Goal: Task Accomplishment & Management: Manage account settings

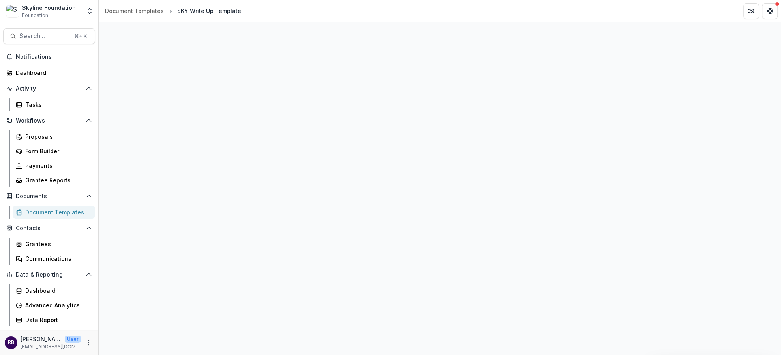
select select "**********"
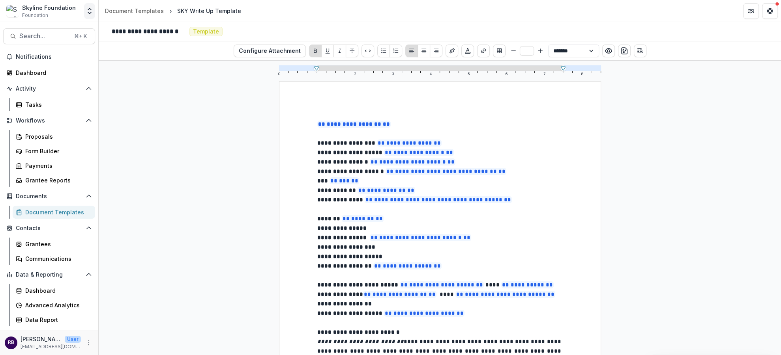
click at [90, 10] on icon "Open entity switcher" at bounding box center [90, 11] width 8 height 8
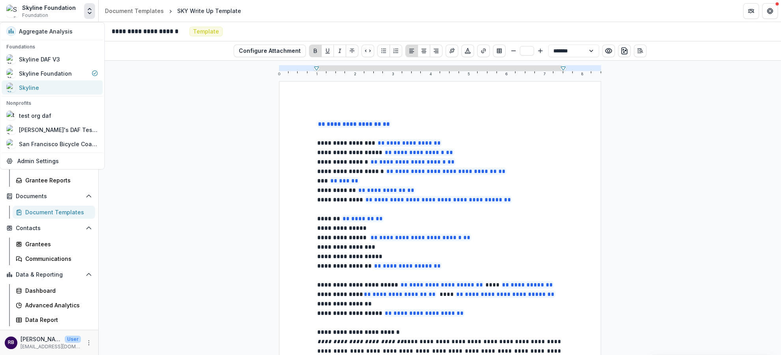
click at [71, 83] on div "Skyline" at bounding box center [52, 87] width 92 height 9
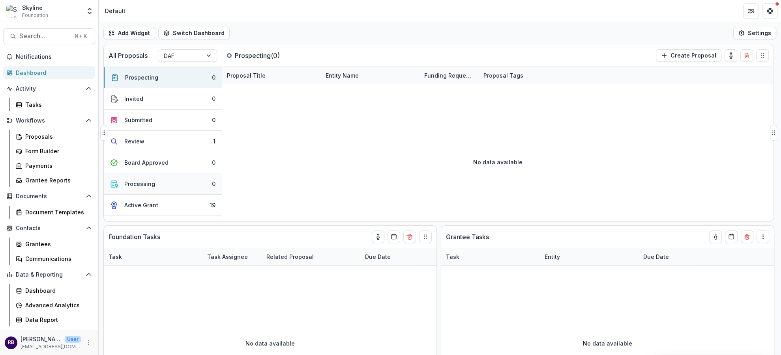
scroll to position [56, 0]
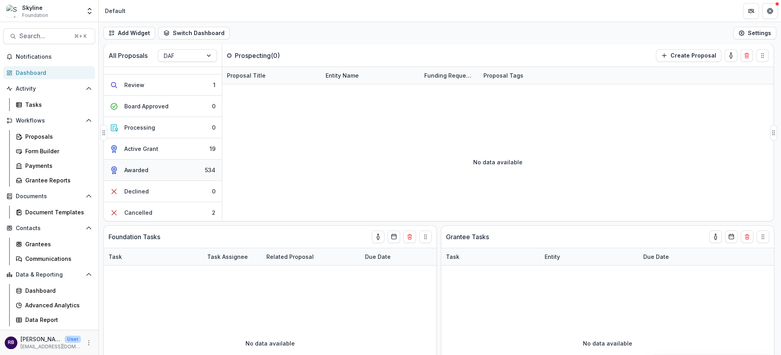
click at [166, 168] on button "Awarded 534" at bounding box center [163, 170] width 118 height 21
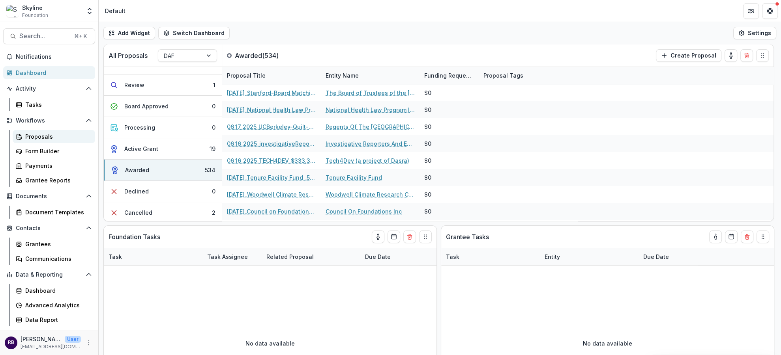
click at [68, 139] on div "Proposals" at bounding box center [57, 137] width 64 height 8
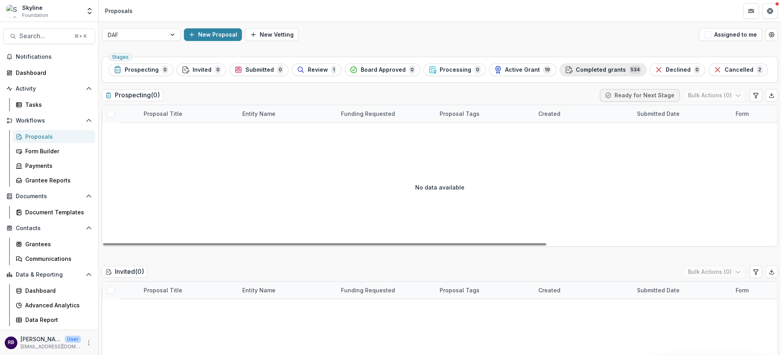
click at [582, 71] on span "Completed grants" at bounding box center [601, 70] width 50 height 7
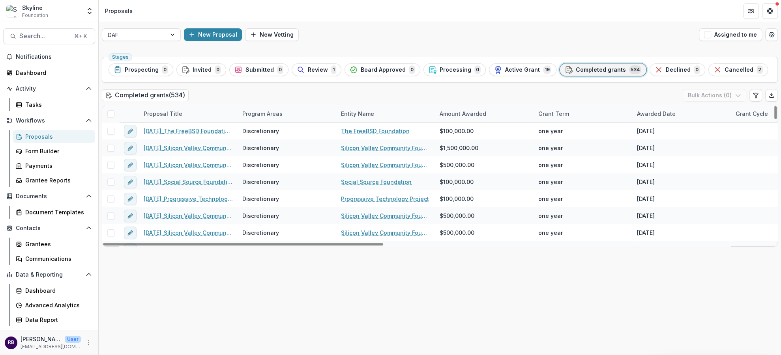
click at [259, 114] on div "Program Areas" at bounding box center [262, 114] width 50 height 8
click at [265, 131] on input at bounding box center [286, 131] width 95 height 13
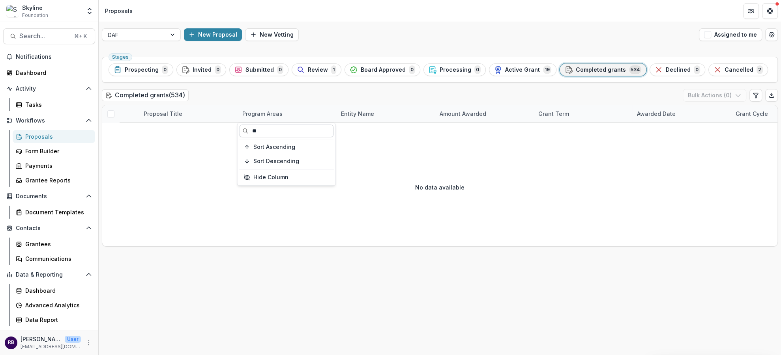
type input "*"
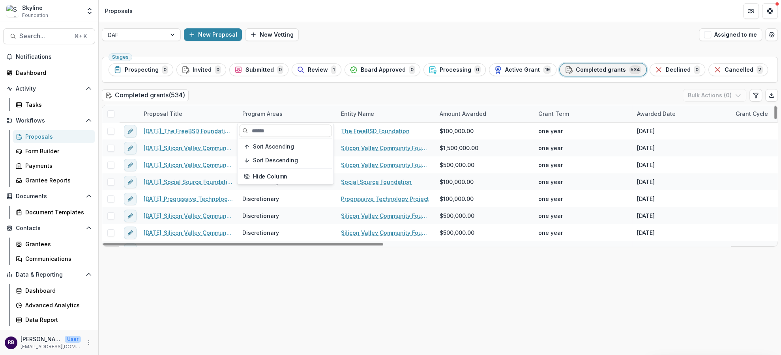
click at [302, 95] on div "Completed grants ( 534 ) Bulk Actions ( 0 )" at bounding box center [440, 97] width 676 height 16
click at [757, 95] on icon "Edit table settings" at bounding box center [755, 95] width 6 height 6
select select "******"
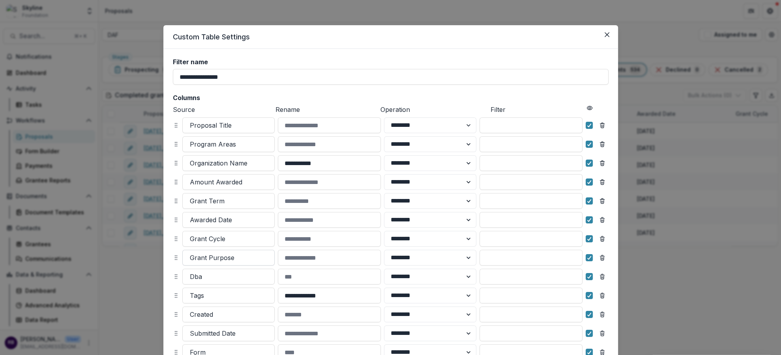
scroll to position [172, 0]
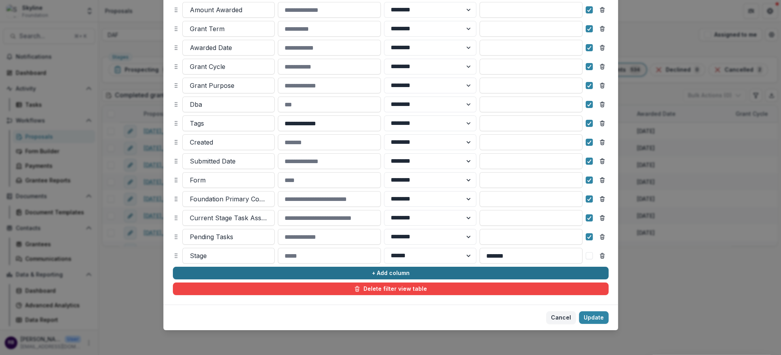
click at [248, 274] on button "+ Add column" at bounding box center [390, 273] width 435 height 13
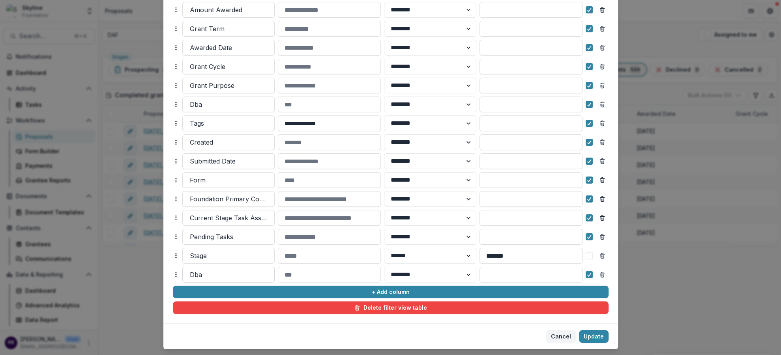
click at [222, 275] on div at bounding box center [228, 274] width 77 height 11
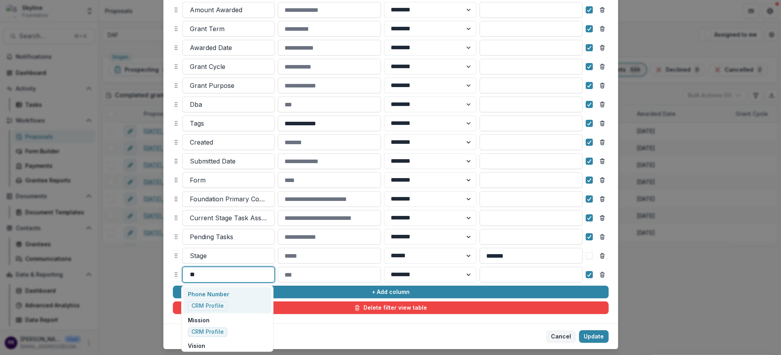
type input "***"
click at [239, 294] on p "Strategic Area of Discretionary" at bounding box center [227, 298] width 78 height 17
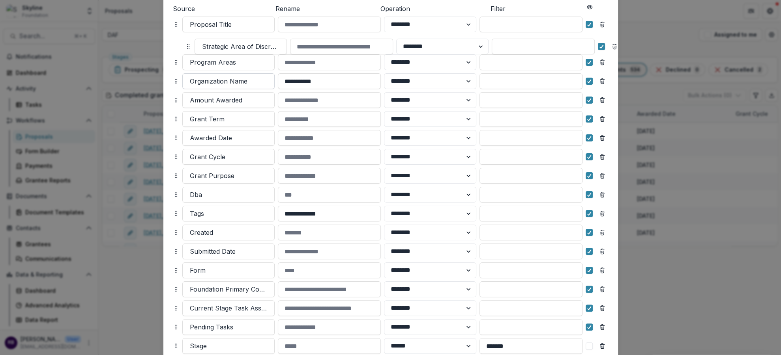
scroll to position [82, 0]
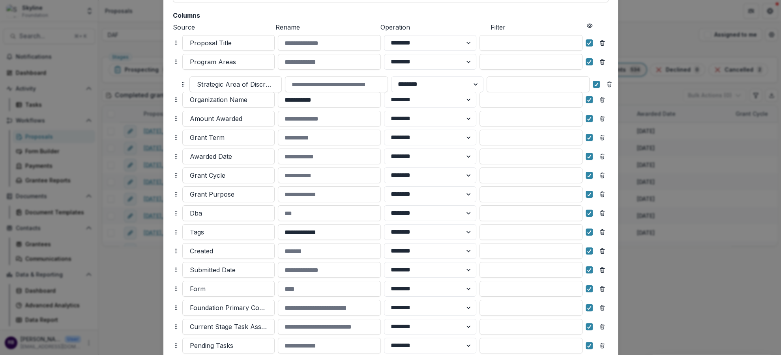
drag, startPoint x: 174, startPoint y: 274, endPoint x: 181, endPoint y: 84, distance: 190.2
click at [182, 84] on circle at bounding box center [182, 84] width 0 height 0
select select "******"
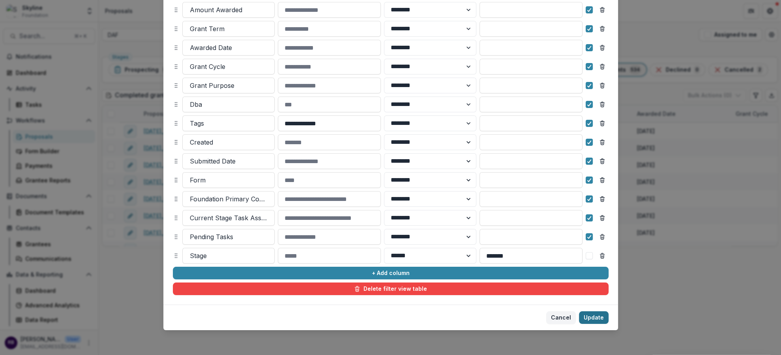
click at [598, 316] on button "Update" at bounding box center [594, 318] width 30 height 13
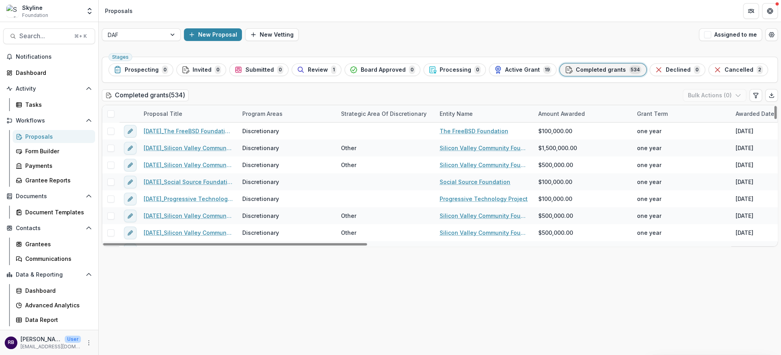
click at [371, 115] on div "Strategic Area of Discretionary" at bounding box center [383, 114] width 95 height 8
click at [366, 134] on input at bounding box center [385, 131] width 95 height 13
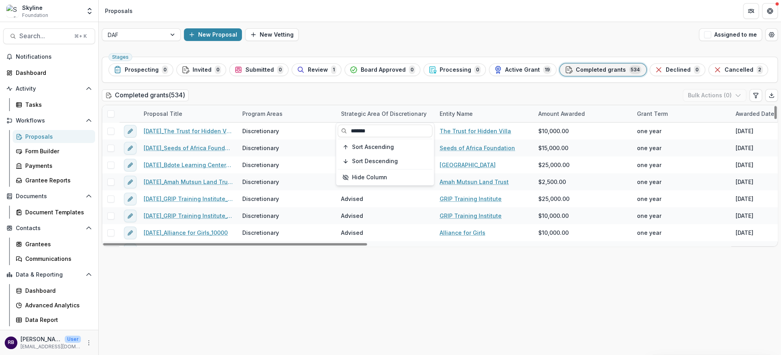
type input "*******"
click at [332, 97] on div "Completed grants ( 534 ) Bulk Actions ( 0 )" at bounding box center [440, 97] width 676 height 16
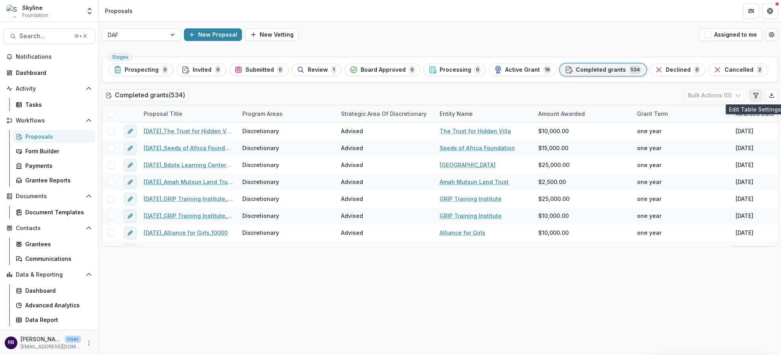
click at [757, 99] on button "Edit table settings" at bounding box center [755, 95] width 13 height 13
select select "******"
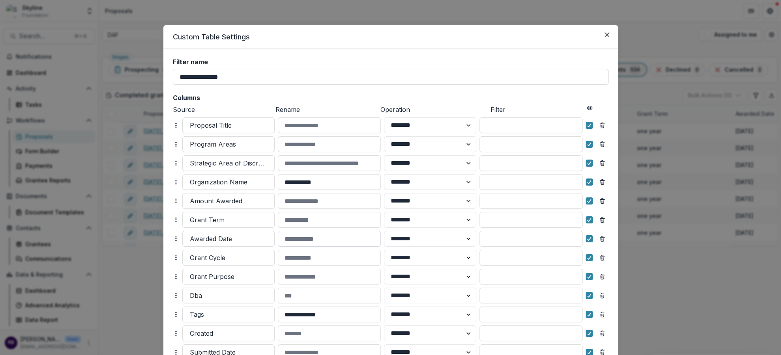
scroll to position [191, 0]
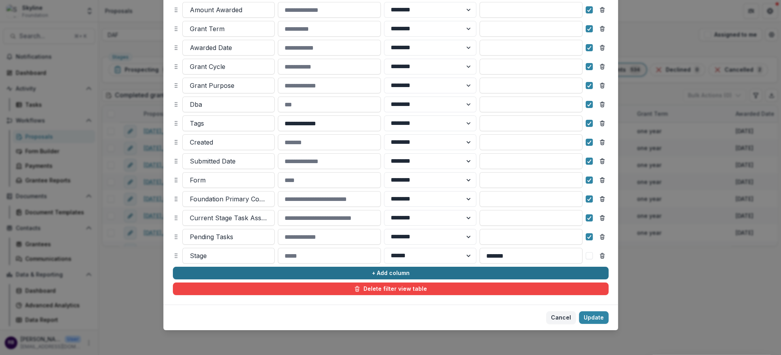
click at [243, 275] on button "+ Add column" at bounding box center [390, 273] width 435 height 13
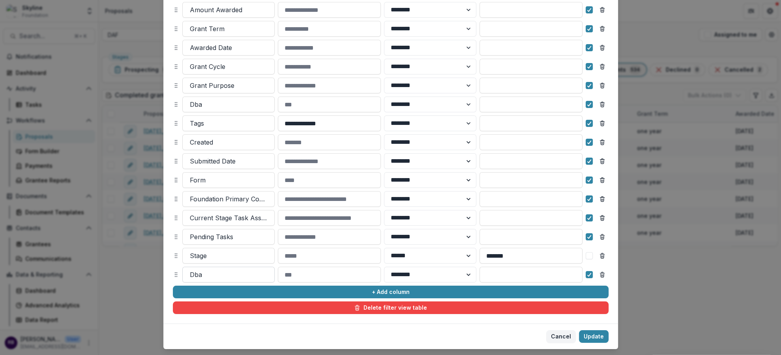
click at [226, 275] on div at bounding box center [228, 274] width 77 height 11
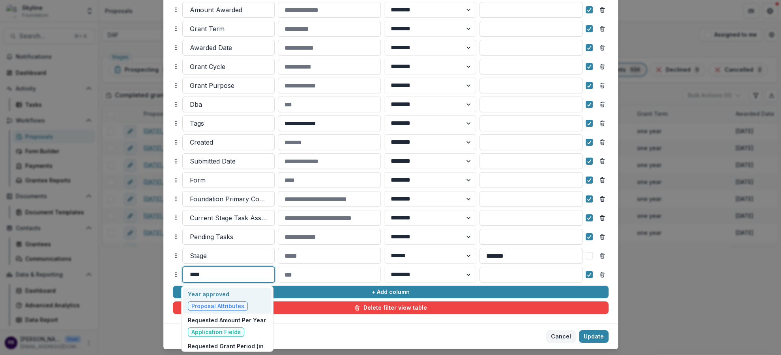
type input "****"
click at [245, 295] on div "Year approved Proposal Attributes" at bounding box center [227, 301] width 88 height 26
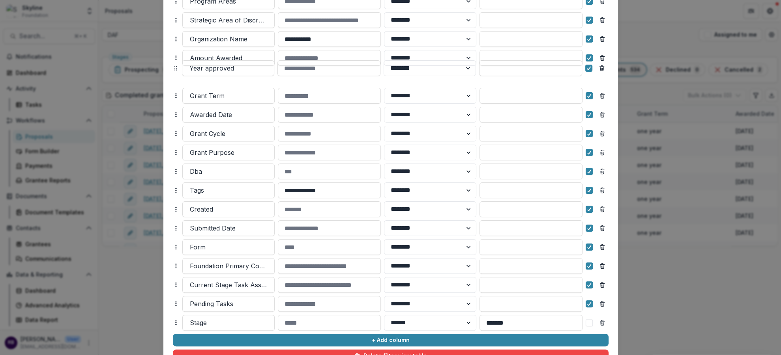
scroll to position [142, 0]
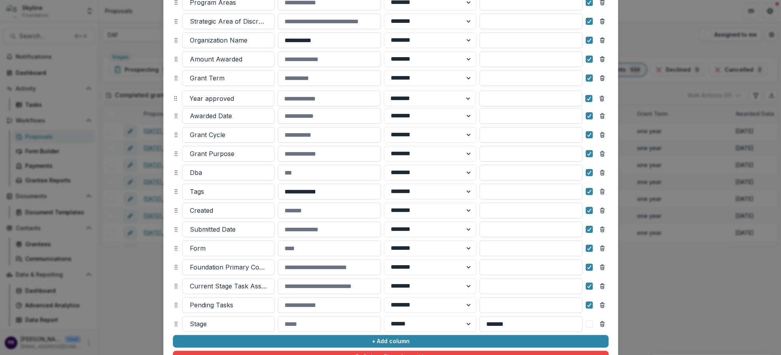
drag, startPoint x: 174, startPoint y: 275, endPoint x: 173, endPoint y: 98, distance: 177.1
click at [174, 99] on circle at bounding box center [174, 99] width 0 height 0
select select "******"
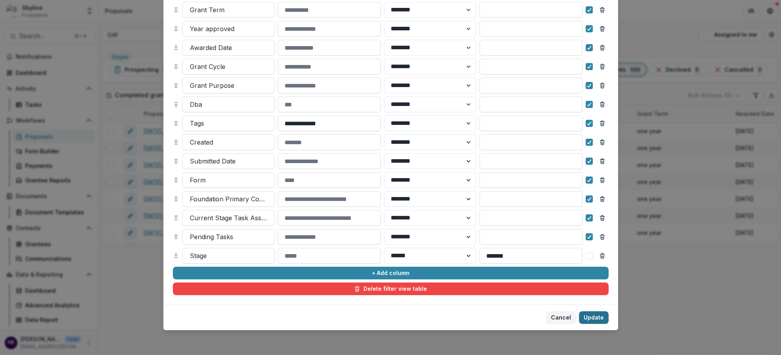
click at [594, 321] on button "Update" at bounding box center [594, 318] width 30 height 13
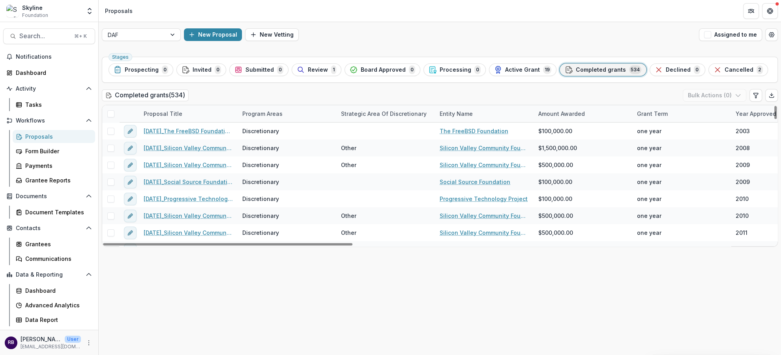
click at [740, 114] on div "Year approved" at bounding box center [756, 114] width 50 height 8
click at [723, 131] on input at bounding box center [731, 131] width 95 height 13
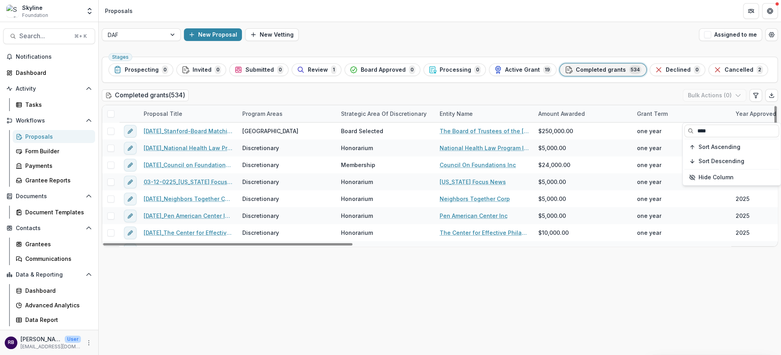
type input "****"
click at [363, 117] on div "Strategic Area of Discretionary" at bounding box center [383, 114] width 95 height 8
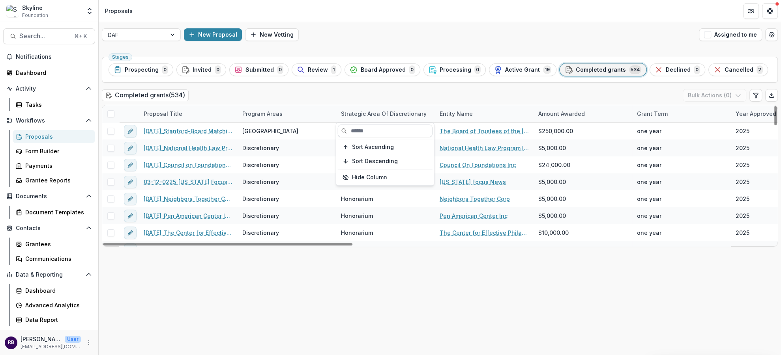
click at [366, 132] on input at bounding box center [385, 131] width 95 height 13
type input "*******"
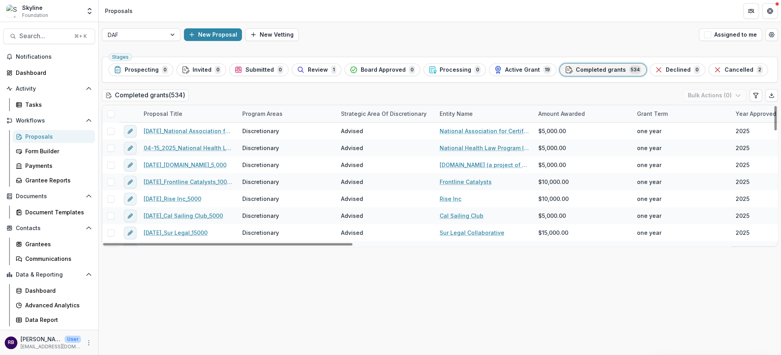
click at [366, 95] on div "Completed grants ( 534 ) Bulk Actions ( 0 )" at bounding box center [440, 97] width 676 height 16
click at [775, 99] on button "Export table data" at bounding box center [771, 95] width 13 height 13
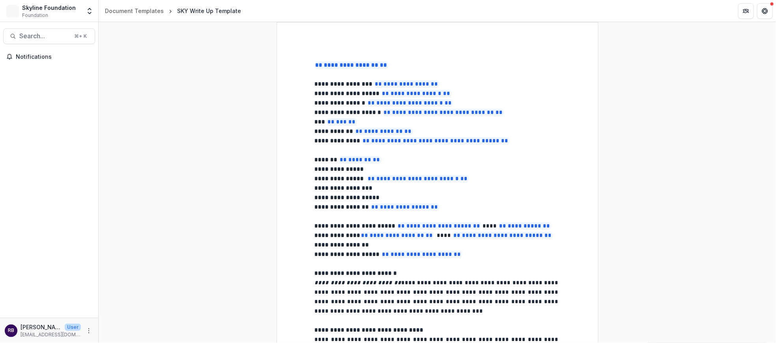
select select "**********"
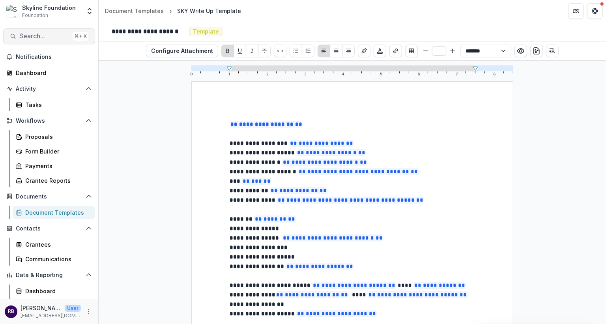
click at [32, 37] on span "Search..." at bounding box center [44, 35] width 50 height 7
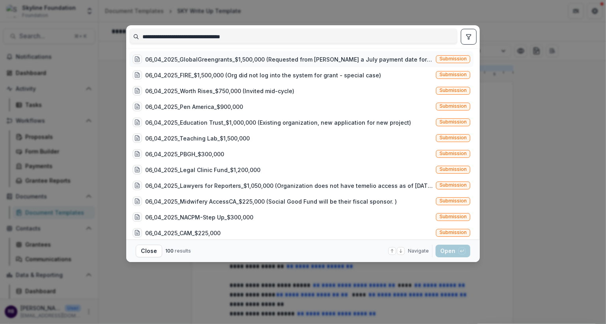
type input "**********"
click at [192, 57] on div "06_04_2025_GlobalGreengrants_$1,500,000 (Requested from [PERSON_NAME] a July pa…" at bounding box center [289, 59] width 288 height 8
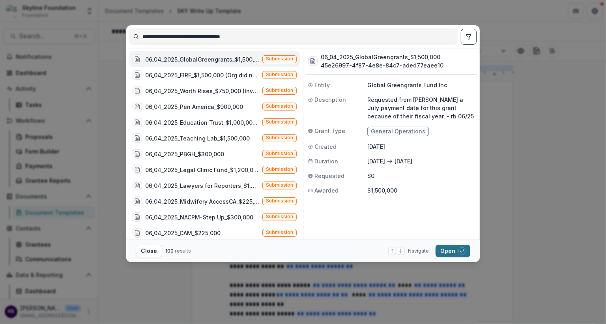
click at [447, 253] on button "Open with enter key" at bounding box center [452, 251] width 35 height 13
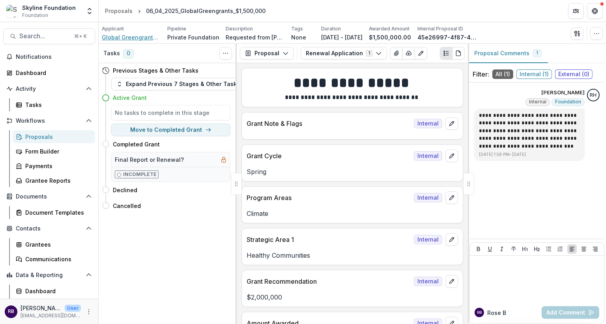
click at [145, 36] on span "Global Greengrants Fund Inc" at bounding box center [131, 37] width 59 height 8
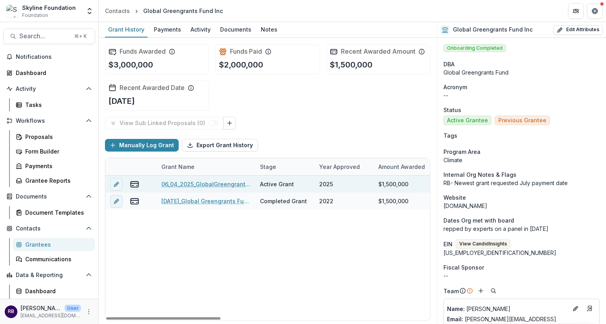
click at [383, 184] on div "$1,500,000" at bounding box center [393, 184] width 30 height 8
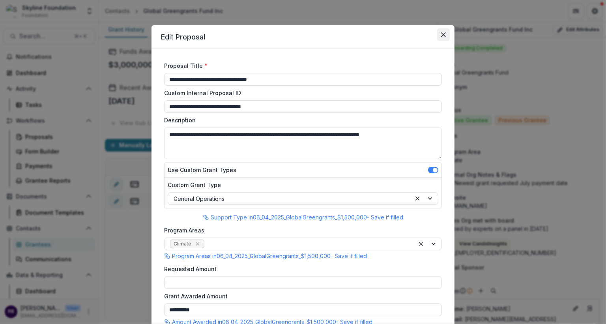
click at [441, 37] on icon "Close" at bounding box center [443, 34] width 5 height 5
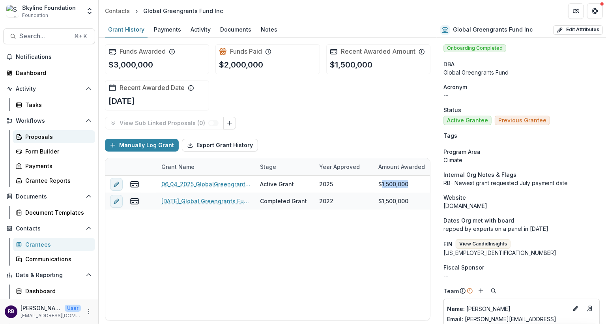
click at [45, 136] on div "Proposals" at bounding box center [57, 137] width 64 height 8
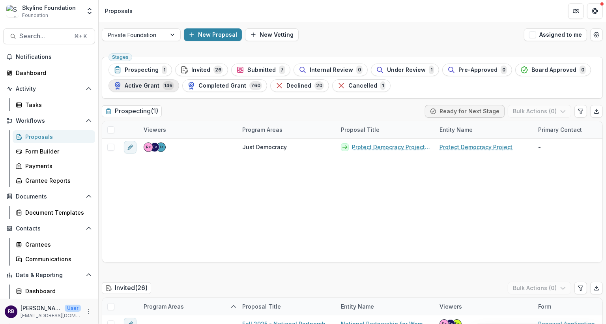
click at [157, 88] on span "Active Grant" at bounding box center [142, 85] width 35 height 7
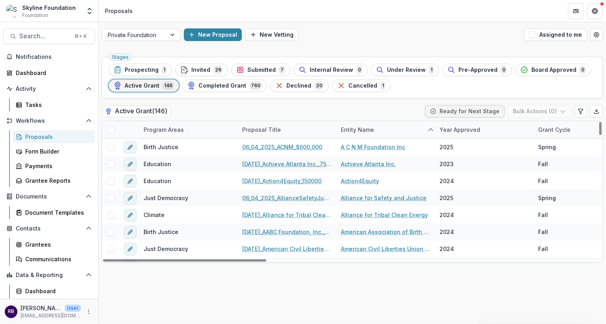
click at [276, 129] on div "Proposal Title" at bounding box center [261, 129] width 48 height 8
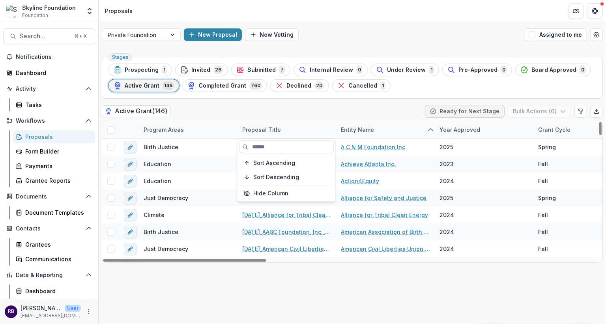
click at [268, 146] on input at bounding box center [286, 146] width 95 height 13
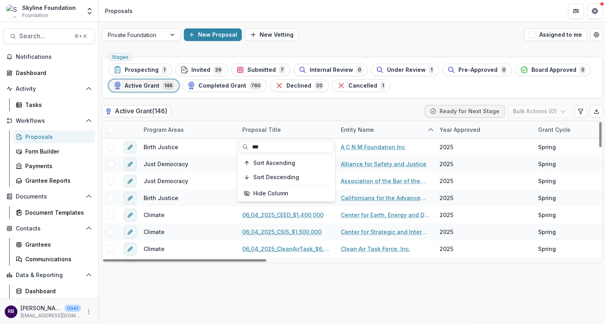
type input "***"
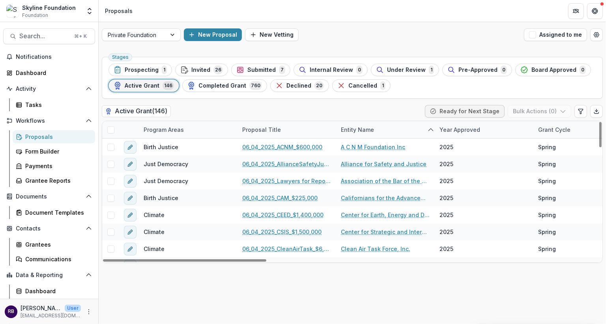
click at [282, 117] on div "Active Grant ( 146 ) Ready for Next Stage Bulk Actions ( 0 )" at bounding box center [352, 113] width 501 height 16
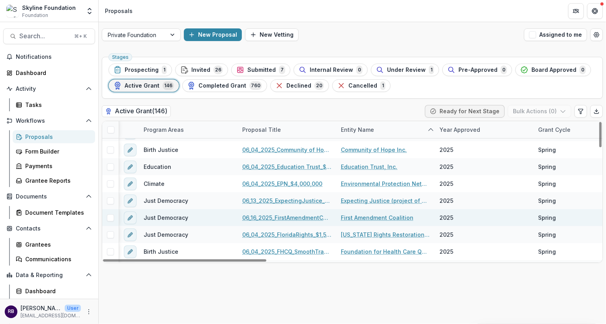
scroll to position [167, 93]
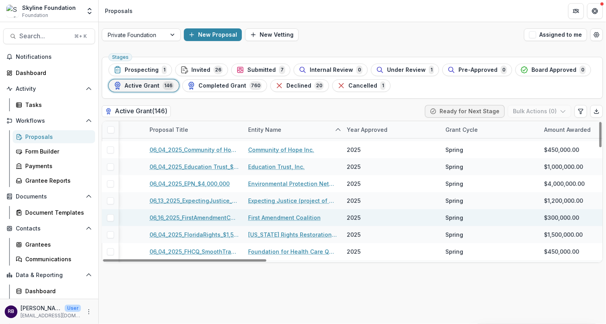
click at [558, 213] on span "$300,000.00" at bounding box center [561, 217] width 35 height 8
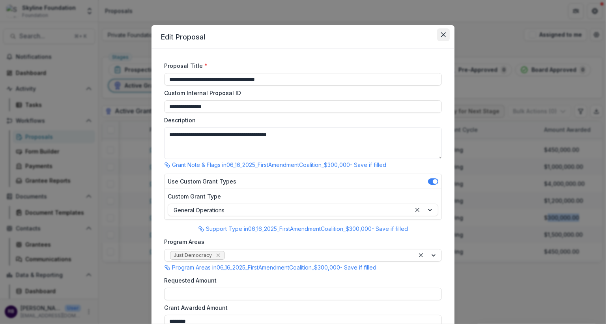
click at [445, 37] on button "Close" at bounding box center [443, 34] width 13 height 13
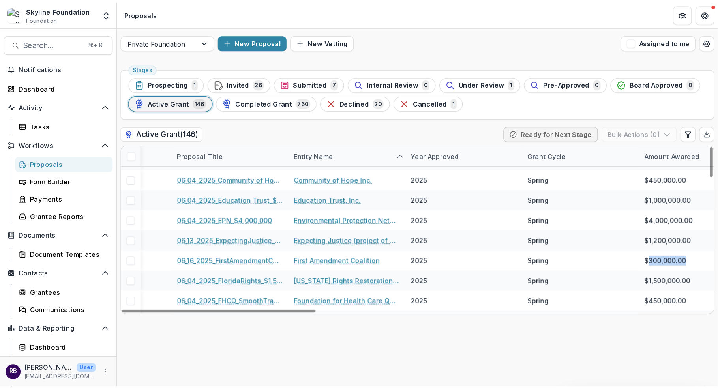
scroll to position [28, 0]
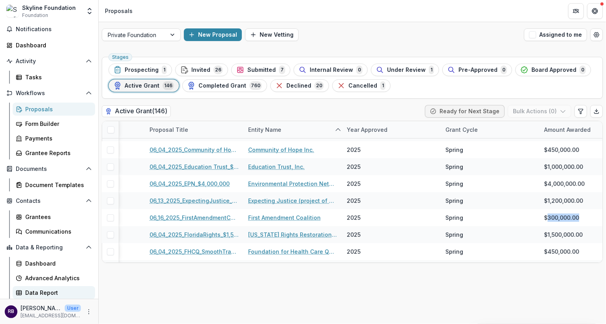
click at [54, 290] on div "Data Report" at bounding box center [57, 292] width 64 height 8
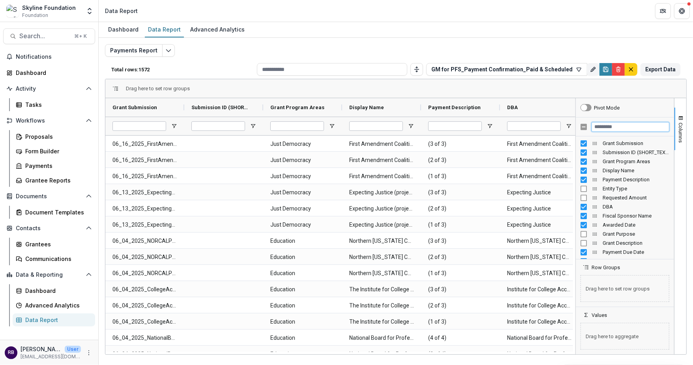
click at [619, 128] on input "Filter Columns Input" at bounding box center [630, 126] width 78 height 9
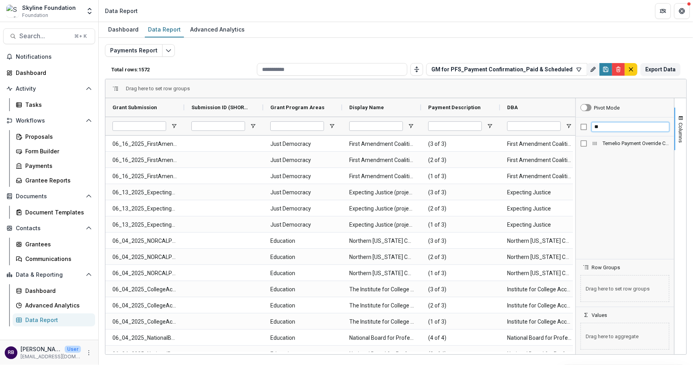
type input "*"
type input "**********"
click at [678, 139] on span "Columns" at bounding box center [681, 133] width 6 height 20
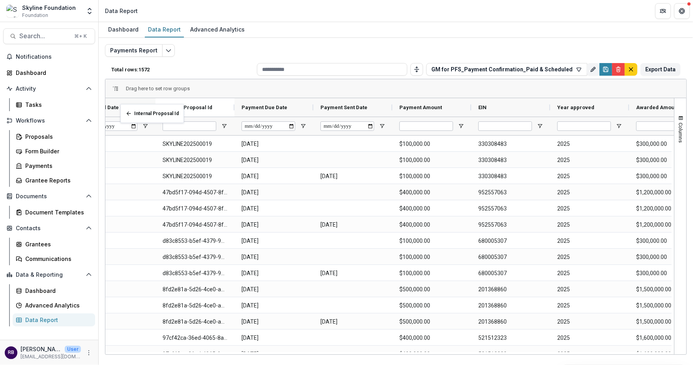
scroll to position [0, 534]
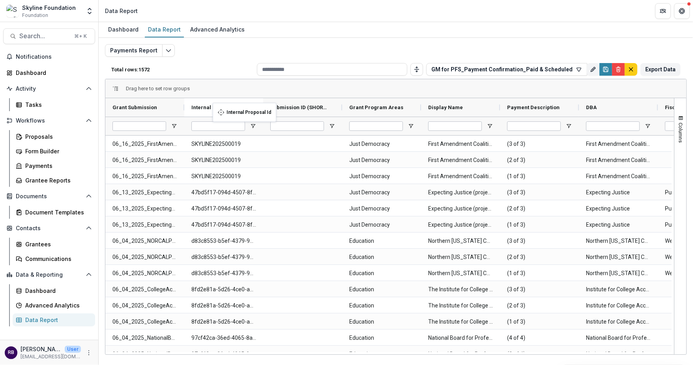
drag, startPoint x: 660, startPoint y: 107, endPoint x: 217, endPoint y: 108, distance: 443.4
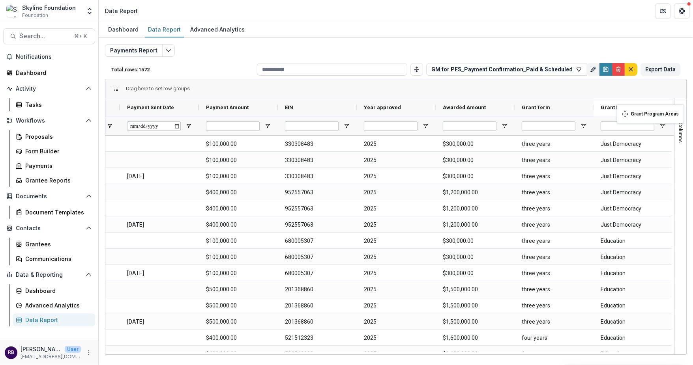
drag, startPoint x: 411, startPoint y: 106, endPoint x: 620, endPoint y: 109, distance: 209.1
click at [604, 68] on icon "Save" at bounding box center [605, 68] width 2 height 2
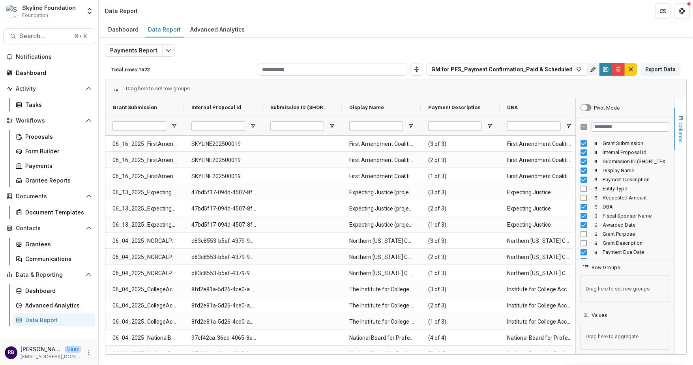
click at [683, 120] on span "button" at bounding box center [680, 118] width 6 height 6
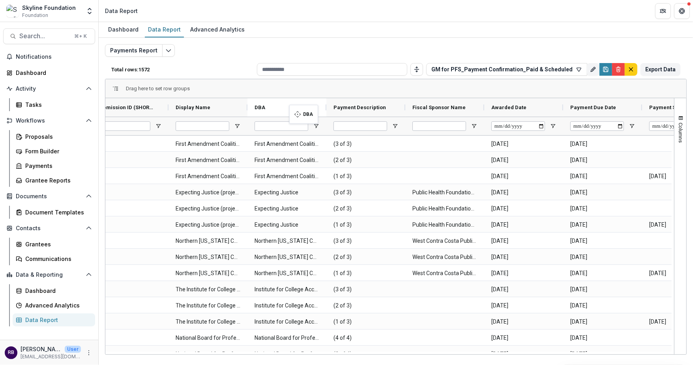
drag, startPoint x: 396, startPoint y: 107, endPoint x: 293, endPoint y: 110, distance: 102.6
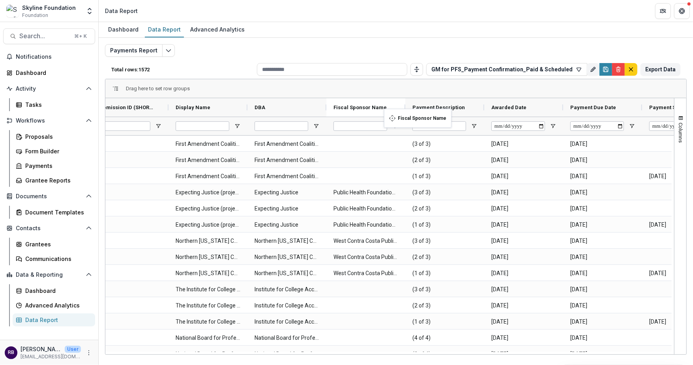
drag, startPoint x: 474, startPoint y: 108, endPoint x: 388, endPoint y: 114, distance: 86.6
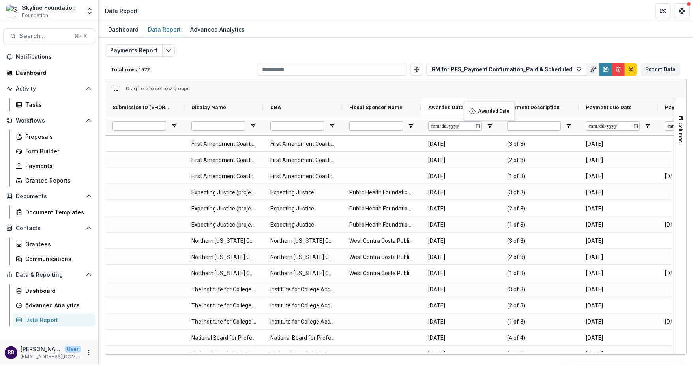
drag, startPoint x: 568, startPoint y: 107, endPoint x: 468, endPoint y: 107, distance: 100.2
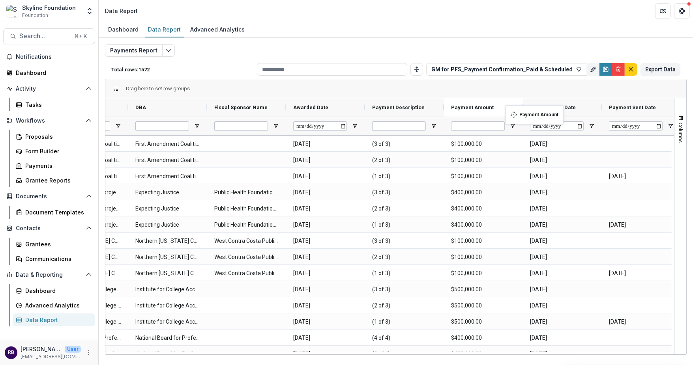
drag, startPoint x: 669, startPoint y: 104, endPoint x: 509, endPoint y: 110, distance: 159.9
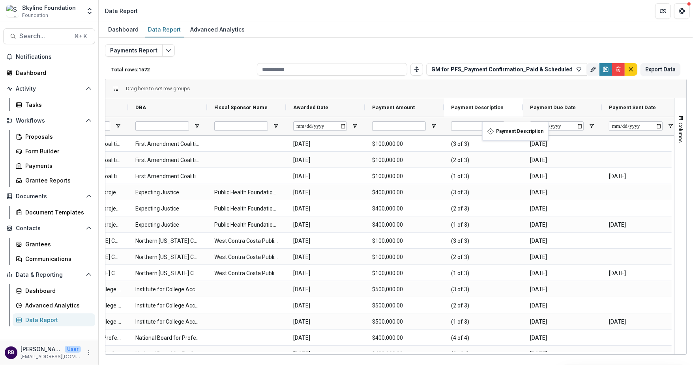
drag, startPoint x: 432, startPoint y: 106, endPoint x: 486, endPoint y: 127, distance: 57.4
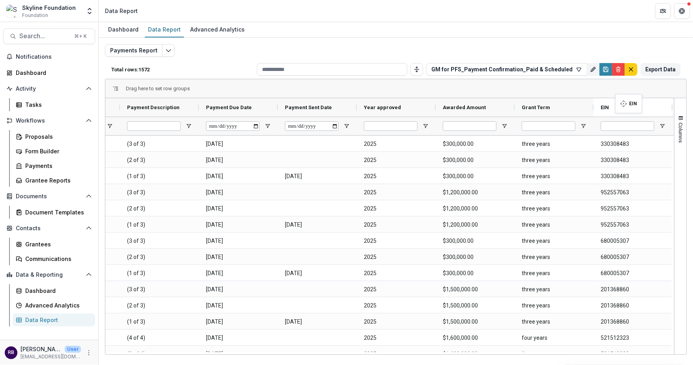
drag, startPoint x: 345, startPoint y: 106, endPoint x: 619, endPoint y: 98, distance: 274.2
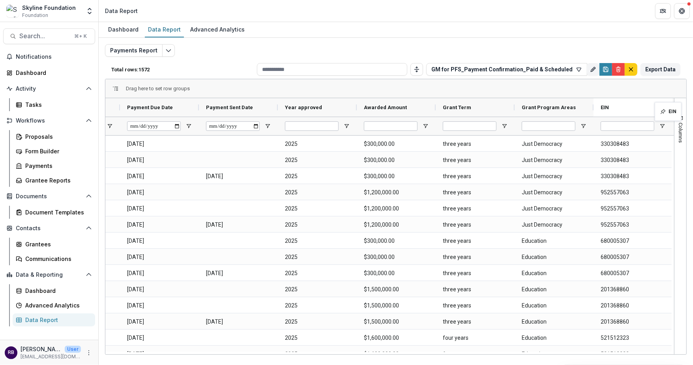
drag, startPoint x: 585, startPoint y: 108, endPoint x: 658, endPoint y: 107, distance: 73.8
click at [681, 135] on span "Columns" at bounding box center [681, 133] width 6 height 20
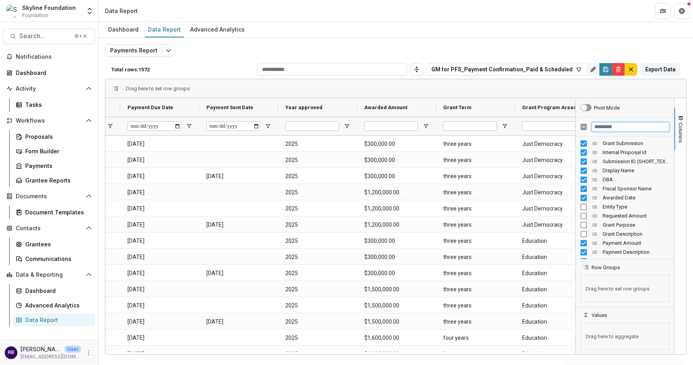
click at [615, 123] on input "Filter Columns Input" at bounding box center [630, 126] width 78 height 9
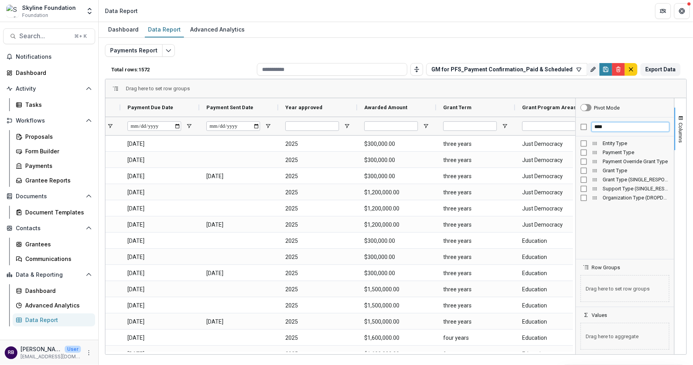
type input "****"
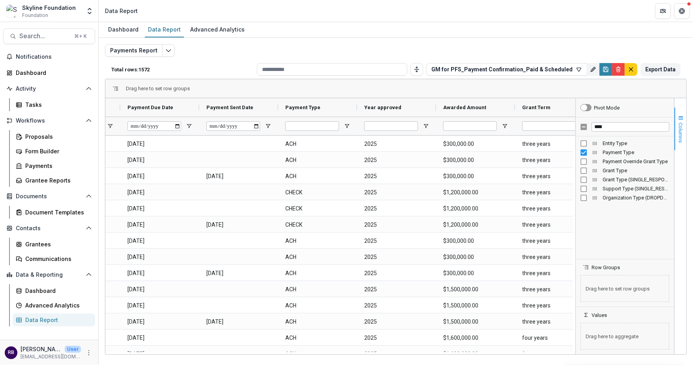
click at [680, 133] on span "Columns" at bounding box center [681, 133] width 6 height 20
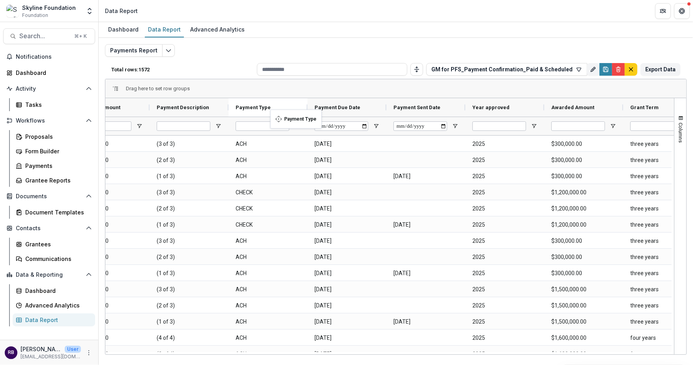
drag, startPoint x: 454, startPoint y: 108, endPoint x: 275, endPoint y: 114, distance: 179.6
click at [603, 72] on button "Save" at bounding box center [605, 69] width 13 height 13
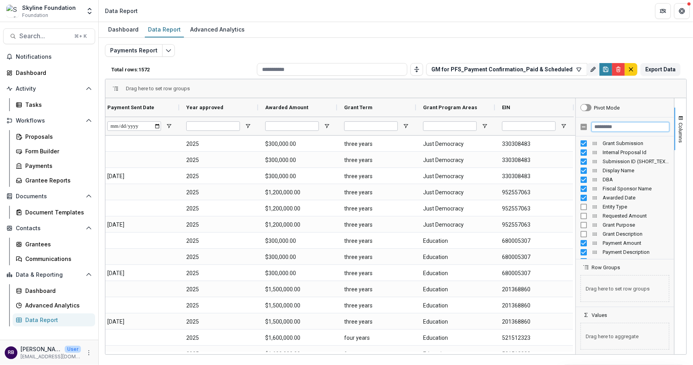
click at [616, 130] on input "Filter Columns Input" at bounding box center [630, 126] width 78 height 9
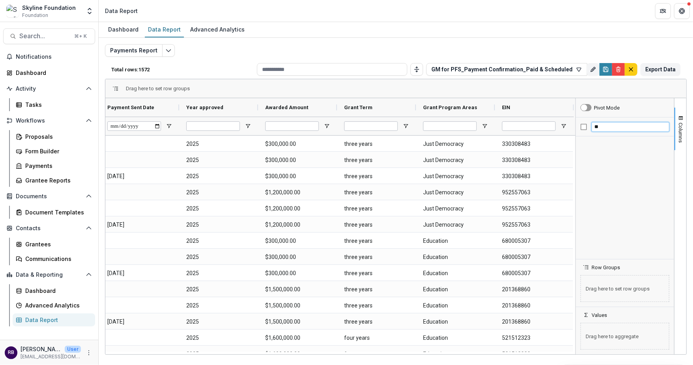
type input "*"
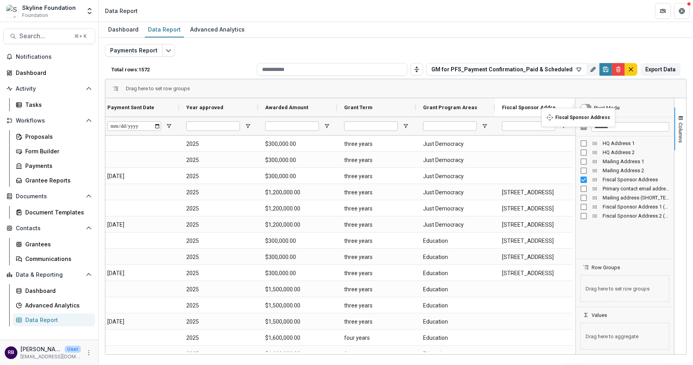
drag, startPoint x: 247, startPoint y: 107, endPoint x: 545, endPoint y: 112, distance: 297.8
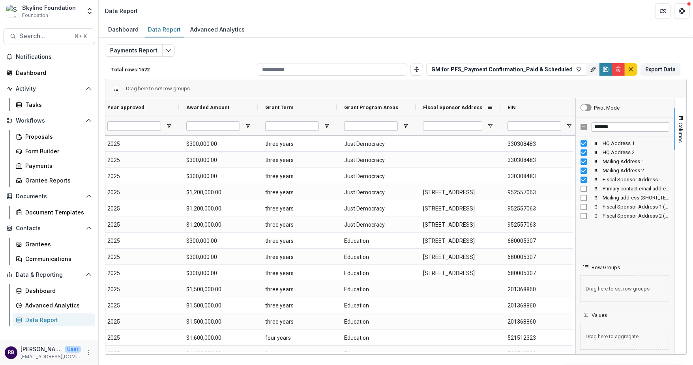
drag, startPoint x: 493, startPoint y: 109, endPoint x: 499, endPoint y: 111, distance: 6.0
click at [499, 112] on div at bounding box center [500, 107] width 3 height 19
drag, startPoint x: 621, startPoint y: 127, endPoint x: 594, endPoint y: 126, distance: 26.9
click at [594, 126] on input "*******" at bounding box center [630, 126] width 78 height 9
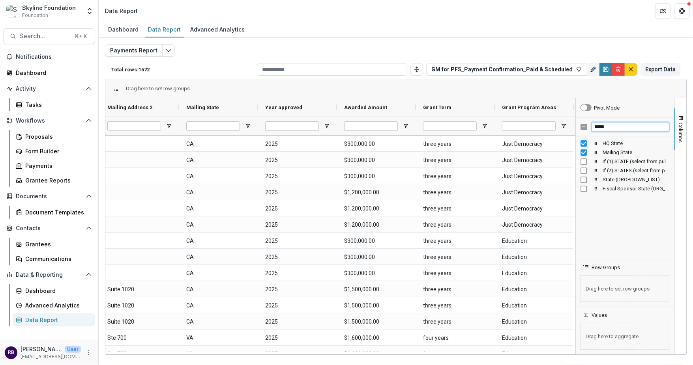
drag, startPoint x: 613, startPoint y: 127, endPoint x: 589, endPoint y: 127, distance: 23.7
click at [589, 127] on div "*****" at bounding box center [625, 127] width 98 height 19
type input "***"
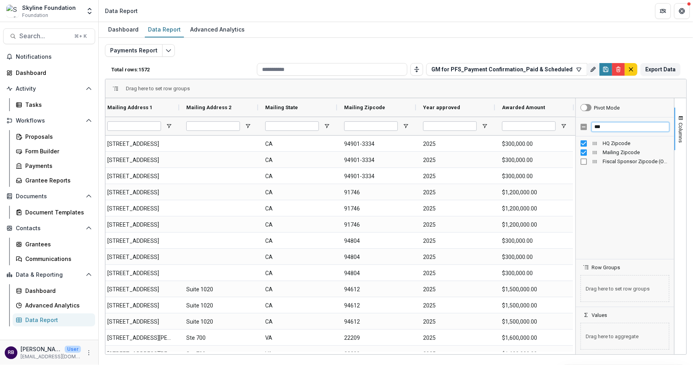
drag, startPoint x: 617, startPoint y: 127, endPoint x: 591, endPoint y: 126, distance: 25.3
click at [591, 126] on input "***" at bounding box center [630, 126] width 78 height 9
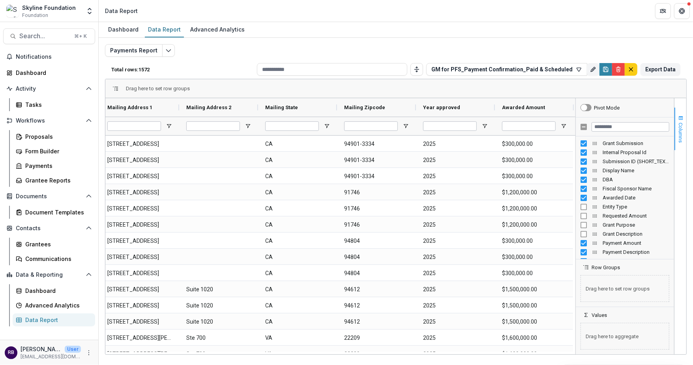
click at [682, 125] on span "Columns" at bounding box center [681, 133] width 6 height 20
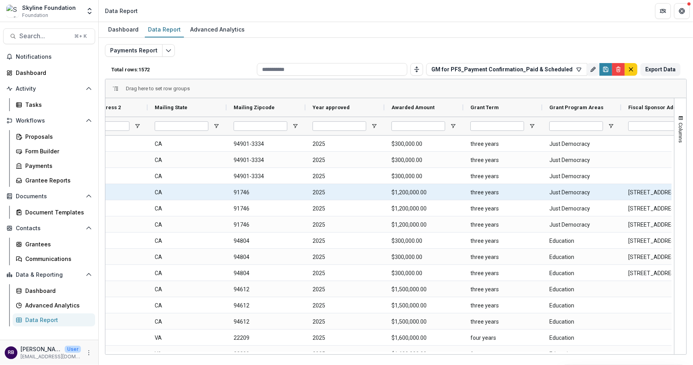
scroll to position [0, 1376]
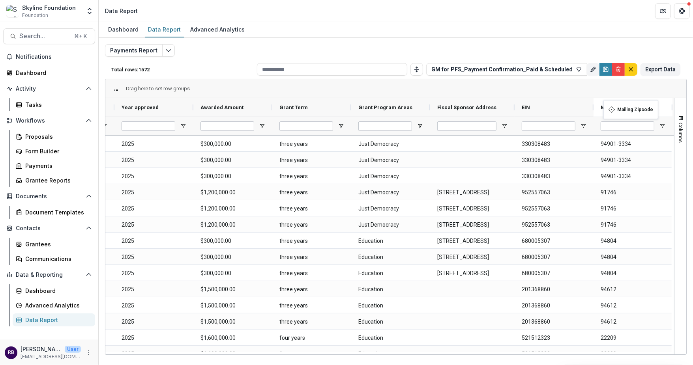
drag, startPoint x: 295, startPoint y: 107, endPoint x: 607, endPoint y: 105, distance: 311.6
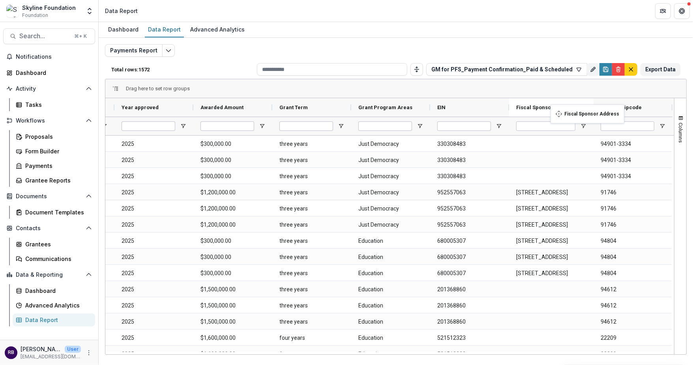
drag, startPoint x: 504, startPoint y: 106, endPoint x: 554, endPoint y: 109, distance: 50.2
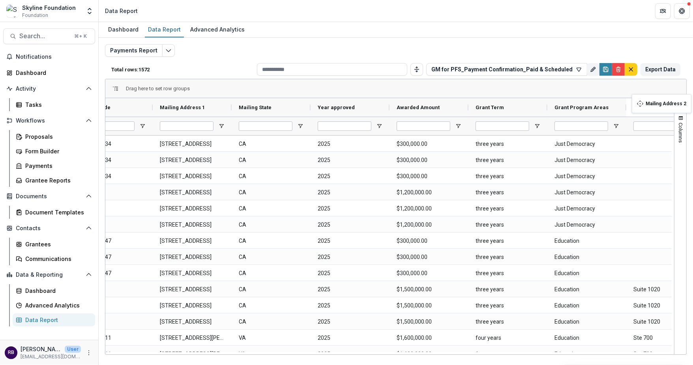
drag, startPoint x: 299, startPoint y: 108, endPoint x: 636, endPoint y: 99, distance: 337.4
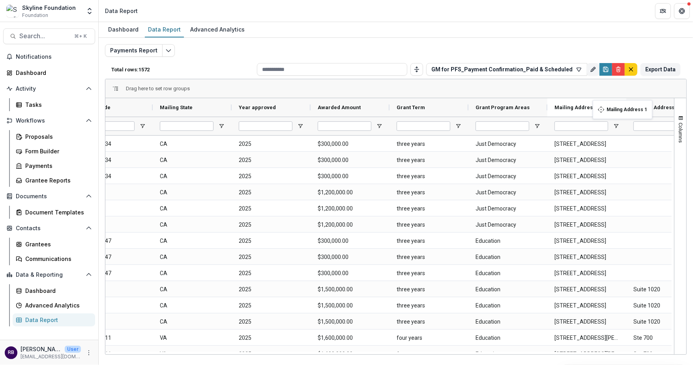
drag, startPoint x: 222, startPoint y: 107, endPoint x: 596, endPoint y: 105, distance: 374.3
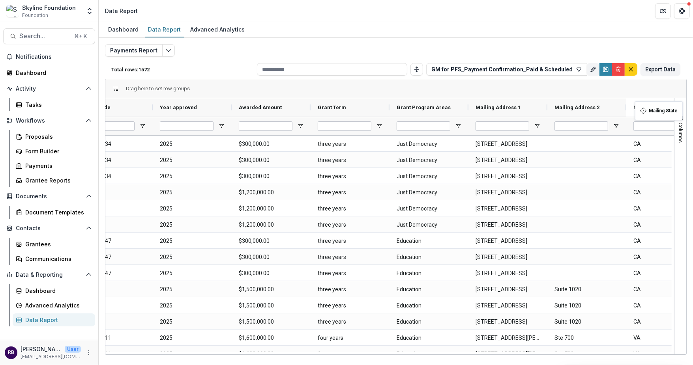
drag, startPoint x: 219, startPoint y: 105, endPoint x: 639, endPoint y: 106, distance: 419.3
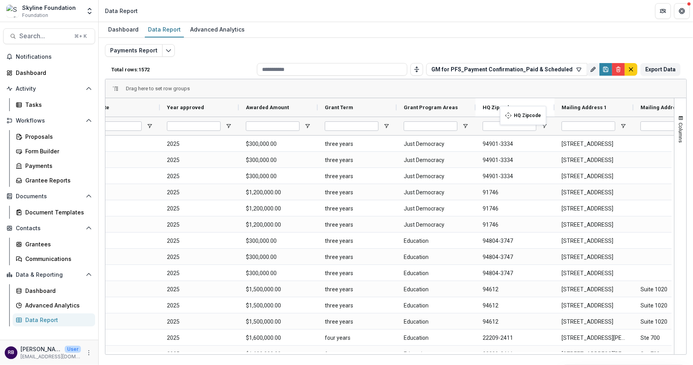
drag, startPoint x: 228, startPoint y: 108, endPoint x: 504, endPoint y: 111, distance: 275.3
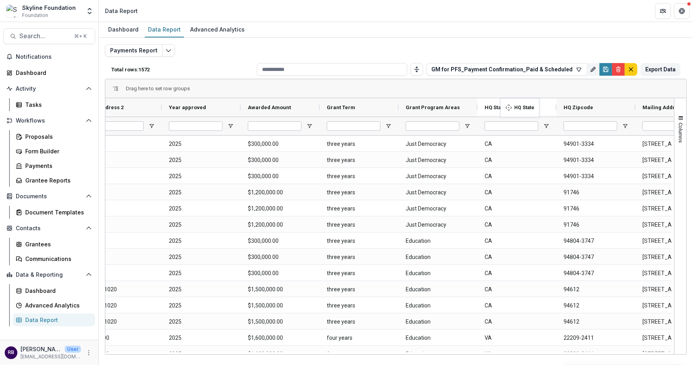
drag, startPoint x: 231, startPoint y: 108, endPoint x: 505, endPoint y: 102, distance: 273.8
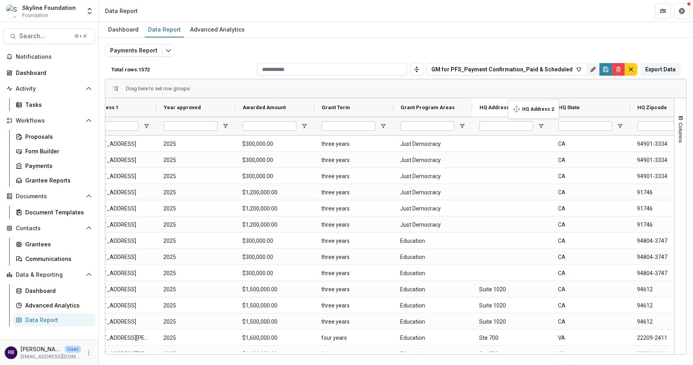
drag, startPoint x: 224, startPoint y: 108, endPoint x: 512, endPoint y: 104, distance: 288.4
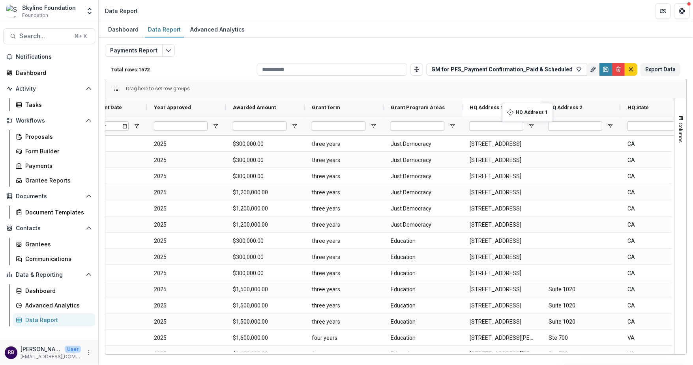
drag, startPoint x: 215, startPoint y: 108, endPoint x: 506, endPoint y: 108, distance: 290.3
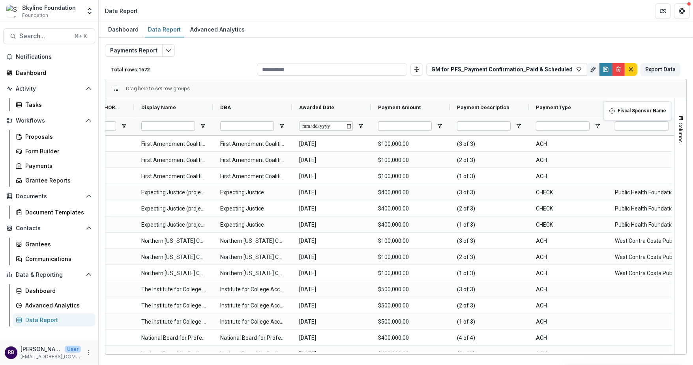
drag, startPoint x: 362, startPoint y: 107, endPoint x: 608, endPoint y: 106, distance: 246.1
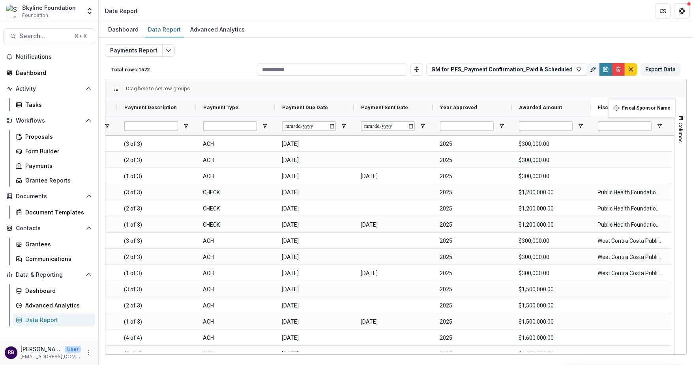
drag, startPoint x: 345, startPoint y: 106, endPoint x: 612, endPoint y: 103, distance: 267.1
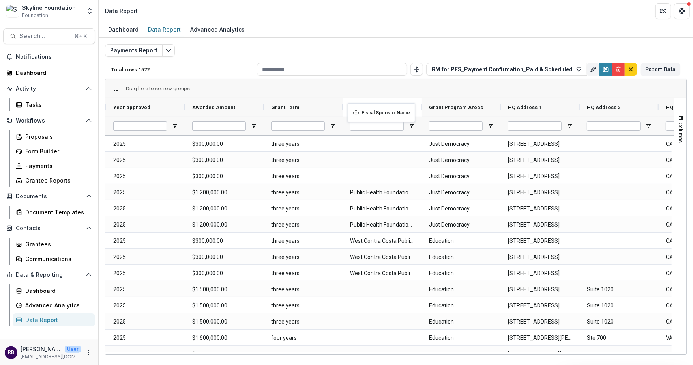
drag, startPoint x: 331, startPoint y: 108, endPoint x: 351, endPoint y: 108, distance: 20.1
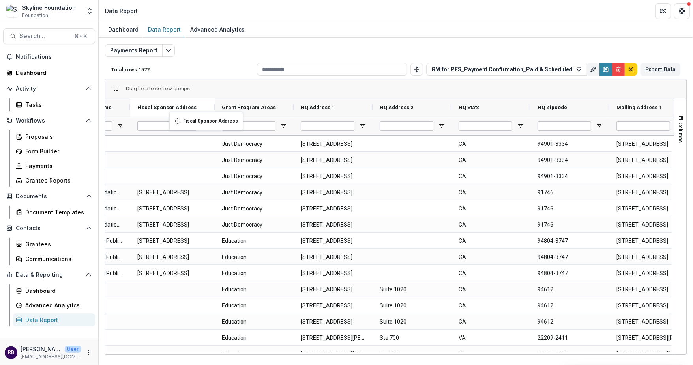
drag, startPoint x: 583, startPoint y: 108, endPoint x: 173, endPoint y: 116, distance: 409.9
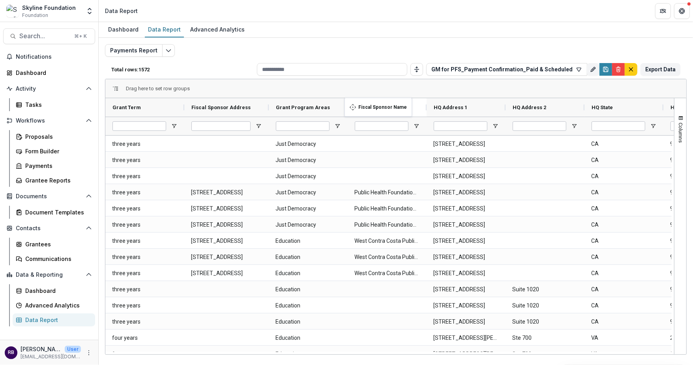
drag, startPoint x: 252, startPoint y: 107, endPoint x: 348, endPoint y: 102, distance: 96.4
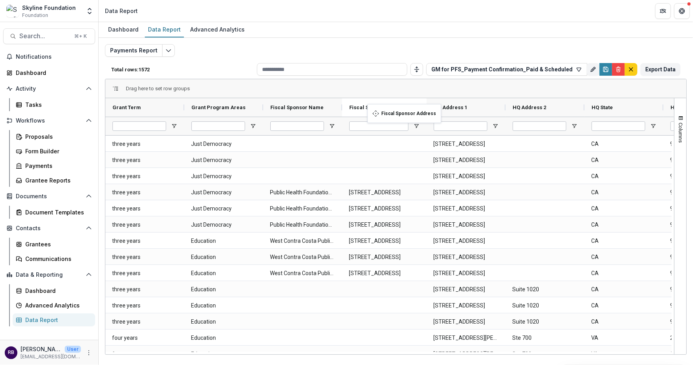
drag, startPoint x: 257, startPoint y: 107, endPoint x: 368, endPoint y: 109, distance: 110.9
click at [605, 70] on icon "Save" at bounding box center [605, 71] width 3 height 2
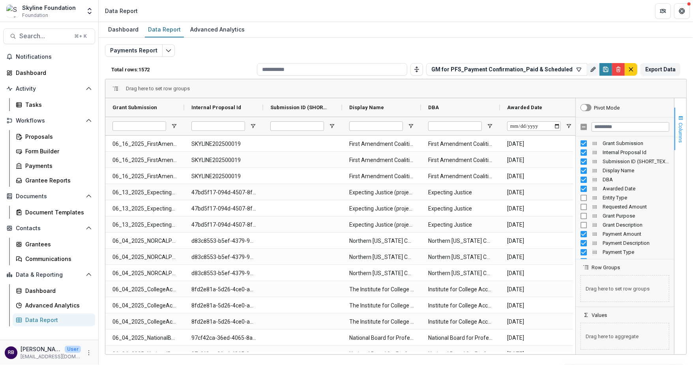
click at [679, 137] on span "Columns" at bounding box center [681, 133] width 6 height 20
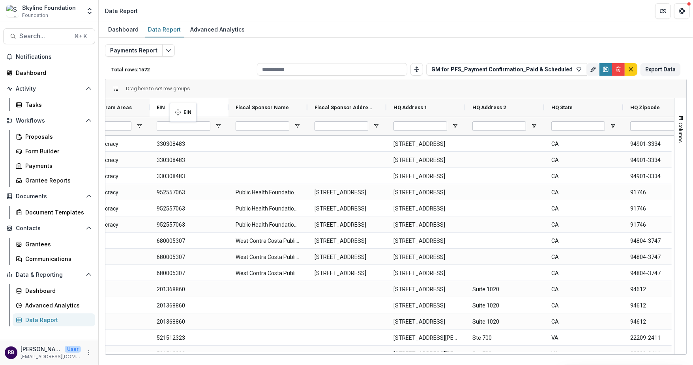
drag, startPoint x: 583, startPoint y: 108, endPoint x: 173, endPoint y: 108, distance: 409.4
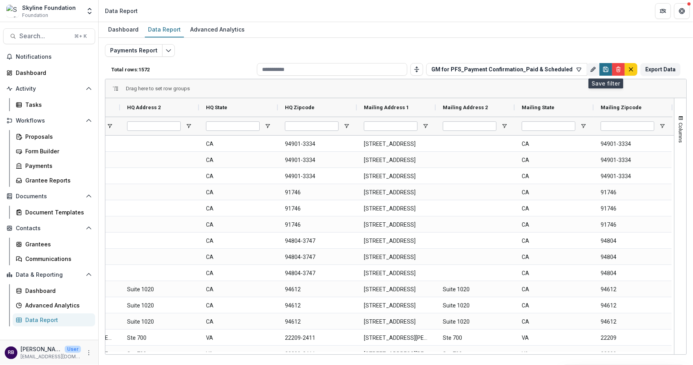
click at [605, 69] on icon "Save" at bounding box center [605, 69] width 6 height 6
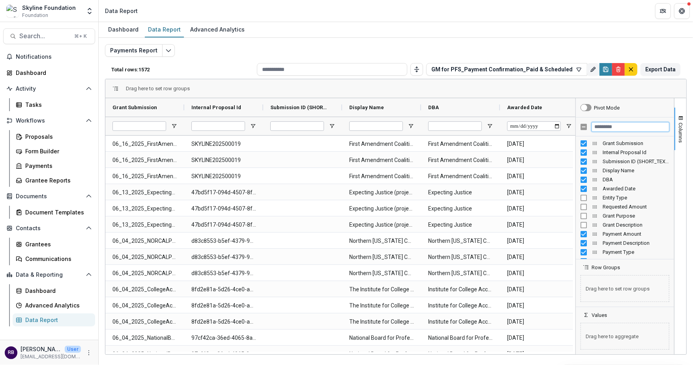
click at [608, 127] on input "Filter Columns Input" at bounding box center [630, 126] width 78 height 9
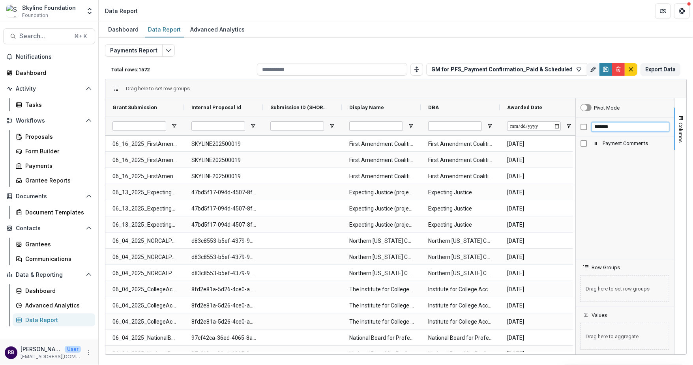
type input "*******"
click at [678, 138] on span "Columns" at bounding box center [681, 133] width 6 height 20
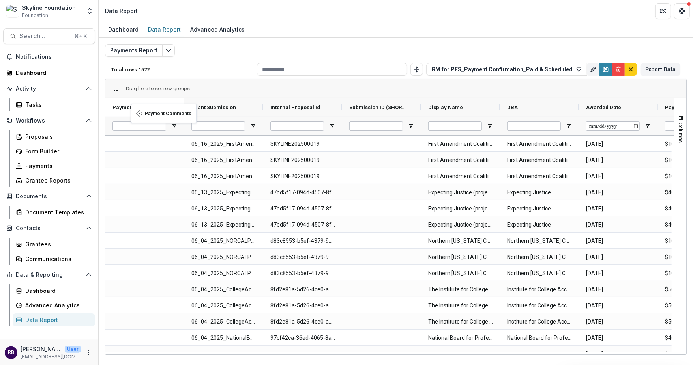
drag, startPoint x: 411, startPoint y: 107, endPoint x: 135, endPoint y: 109, distance: 275.7
click at [605, 70] on icon "Save" at bounding box center [605, 71] width 3 height 2
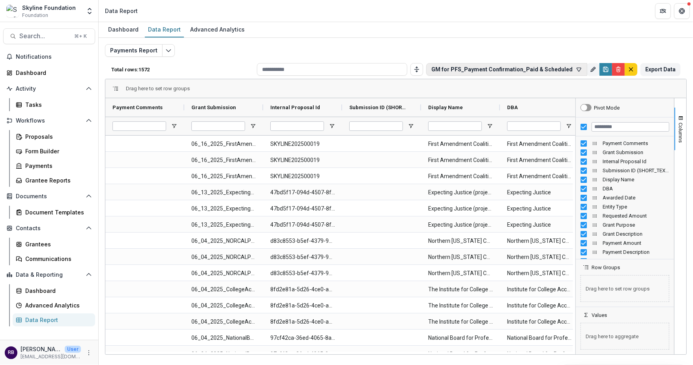
click at [577, 69] on icon "button" at bounding box center [579, 69] width 6 height 6
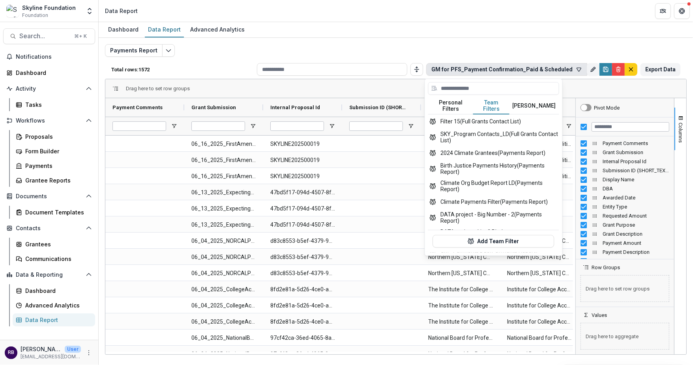
click at [488, 101] on button "Team Filters" at bounding box center [491, 106] width 36 height 17
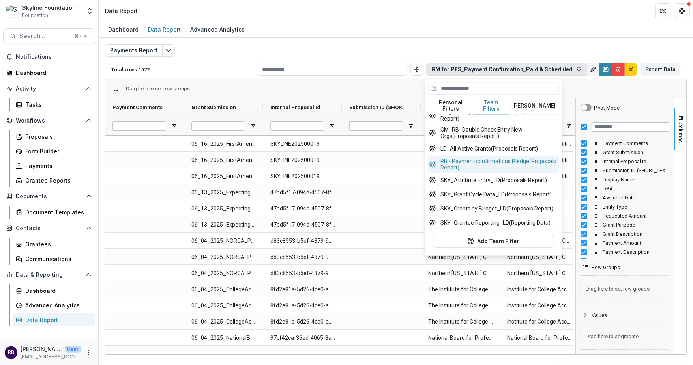
scroll to position [469, 0]
click at [506, 158] on button "RB - Payment confirmations Pledge (Proposals Report)" at bounding box center [493, 164] width 131 height 17
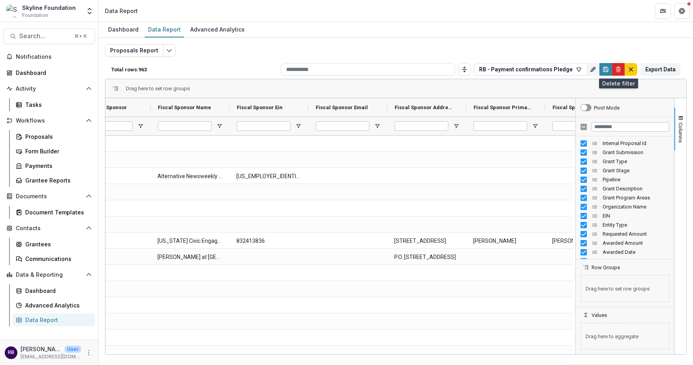
click at [617, 70] on icon "Delete" at bounding box center [618, 69] width 6 height 6
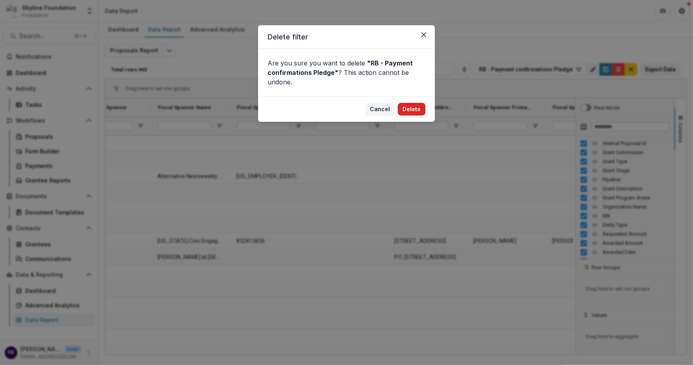
click at [418, 110] on button "Delete" at bounding box center [412, 109] width 28 height 13
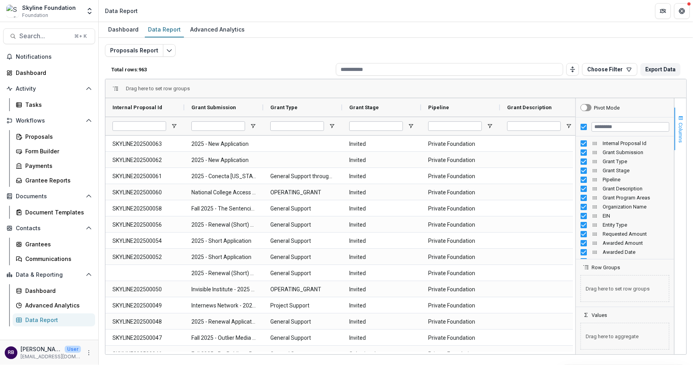
click at [679, 128] on span "Columns" at bounding box center [681, 133] width 6 height 20
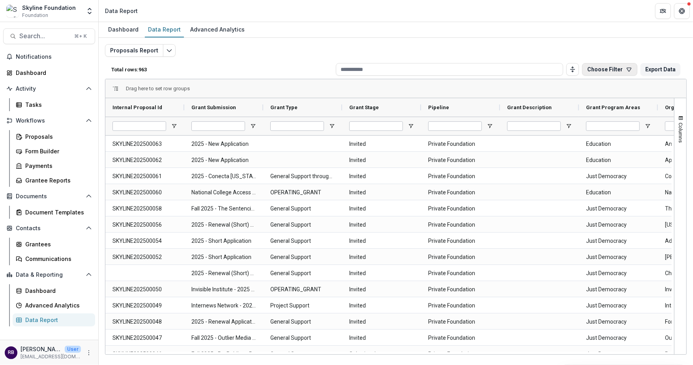
click at [629, 72] on button "Choose Filter" at bounding box center [609, 69] width 55 height 13
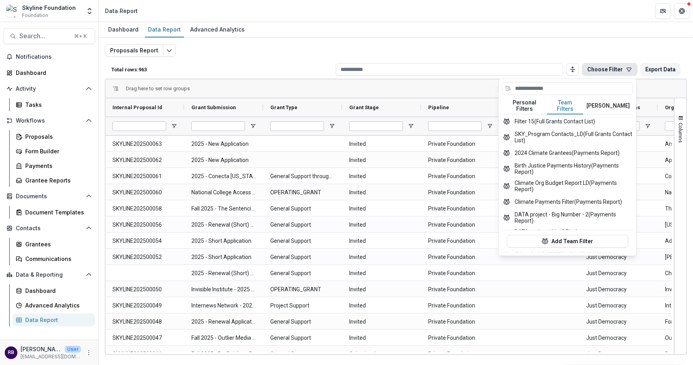
click at [564, 98] on button "Team Filters" at bounding box center [565, 106] width 36 height 17
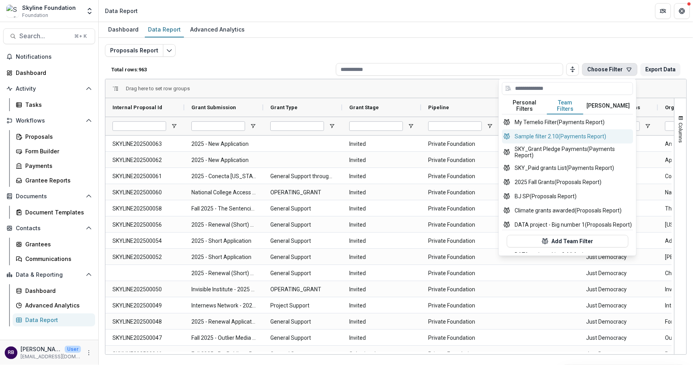
click at [581, 143] on button "Sample filter 2.10 (Payments Report)" at bounding box center [567, 136] width 131 height 14
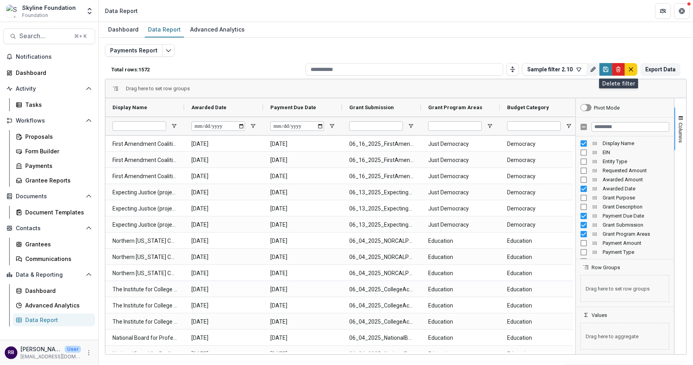
click at [619, 67] on icon "Delete" at bounding box center [618, 69] width 6 height 6
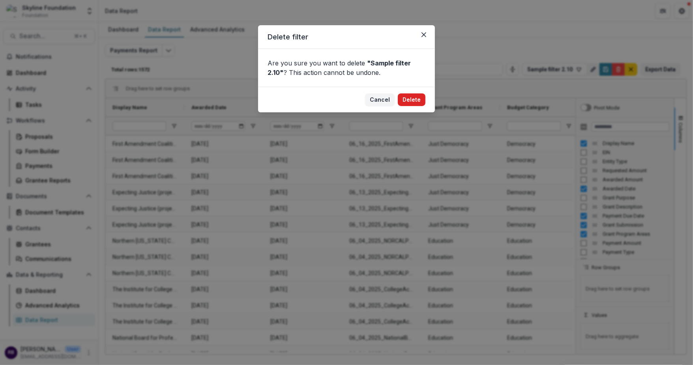
click at [408, 99] on button "Delete" at bounding box center [412, 99] width 28 height 13
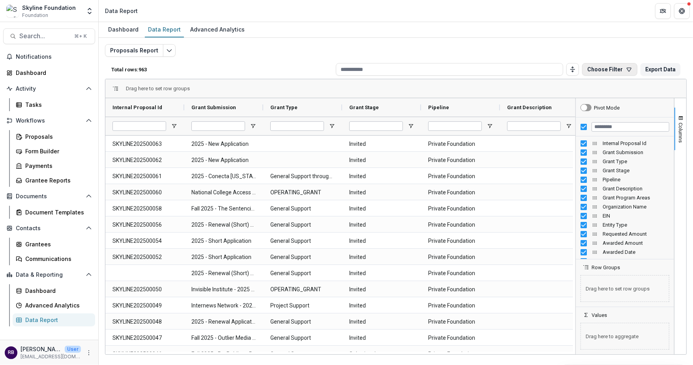
click at [628, 66] on icon "button" at bounding box center [629, 69] width 6 height 6
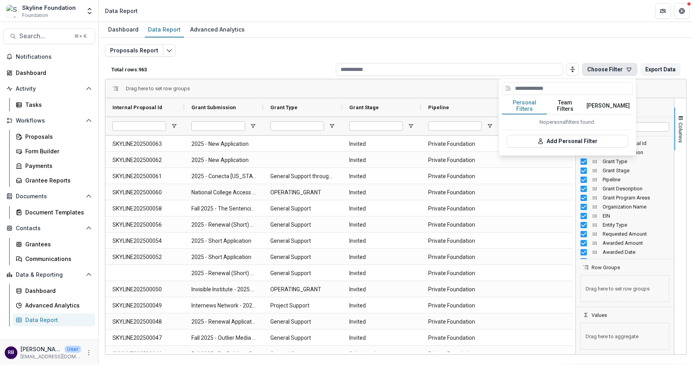
click at [576, 103] on button "Team Filters" at bounding box center [565, 106] width 36 height 17
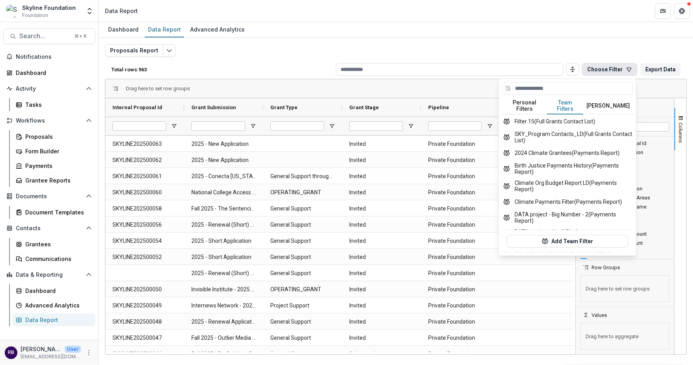
click at [577, 49] on div "Proposals Report Total rows: 963 Choose Filter Personal Filters Team Filters Te…" at bounding box center [395, 190] width 581 height 292
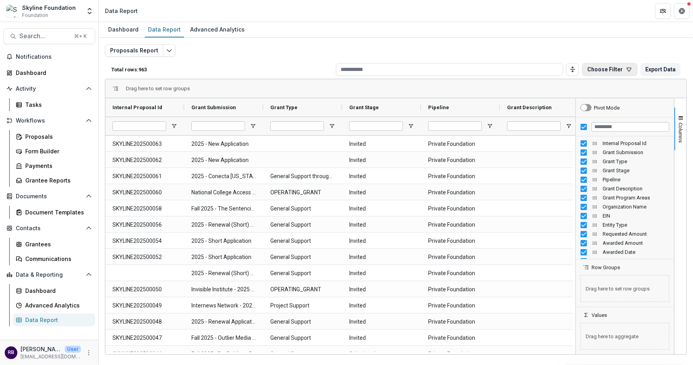
click at [627, 68] on icon "button" at bounding box center [629, 69] width 6 height 6
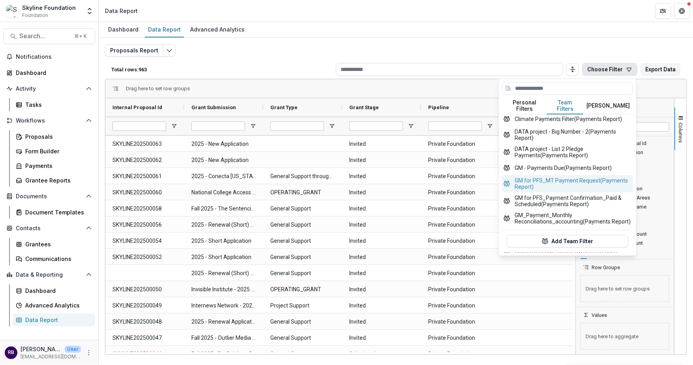
scroll to position [86, 0]
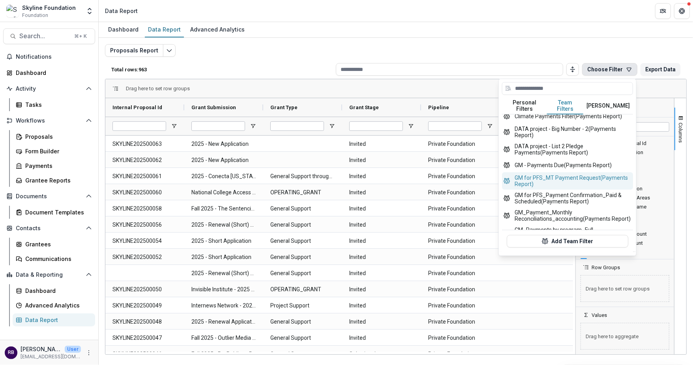
click at [600, 180] on button "GM for PFS_MT Payment Request (Payments Report)" at bounding box center [567, 180] width 131 height 17
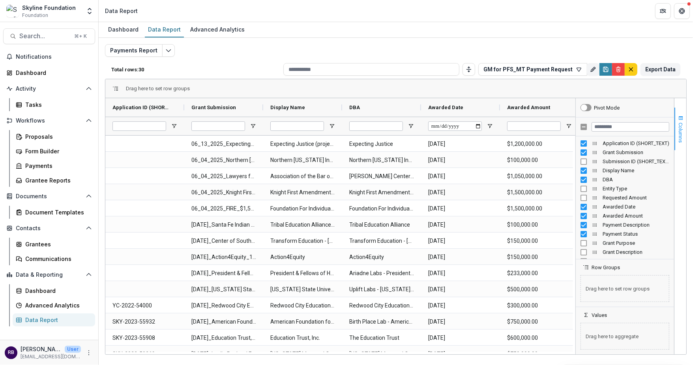
click at [683, 133] on span "Columns" at bounding box center [681, 133] width 6 height 20
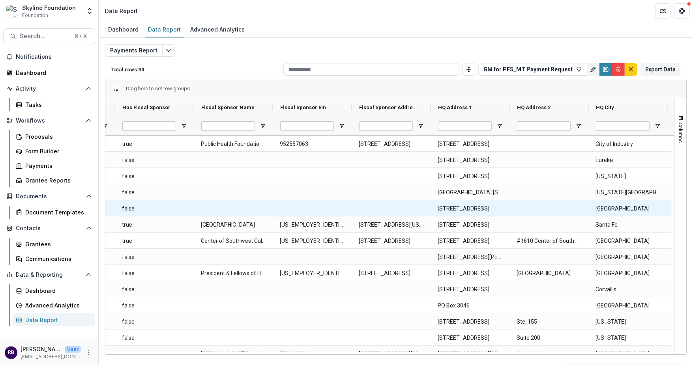
scroll to position [0, 970]
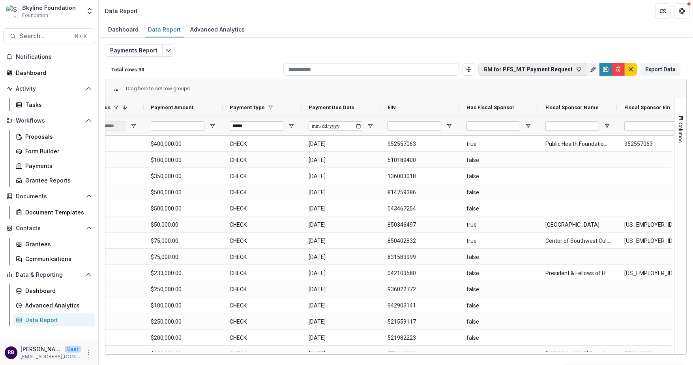
click at [580, 68] on icon "button" at bounding box center [579, 69] width 6 height 6
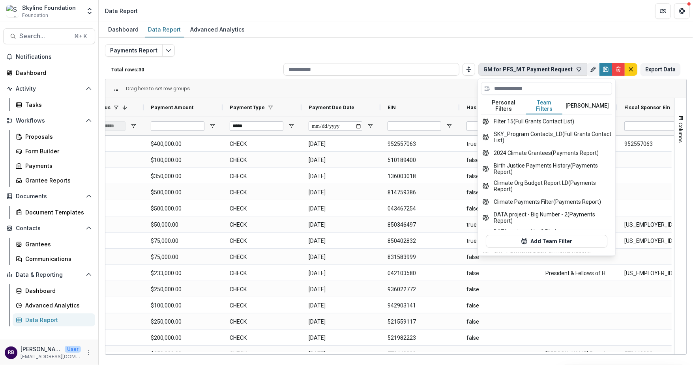
click at [543, 101] on button "Team Filters" at bounding box center [544, 106] width 36 height 17
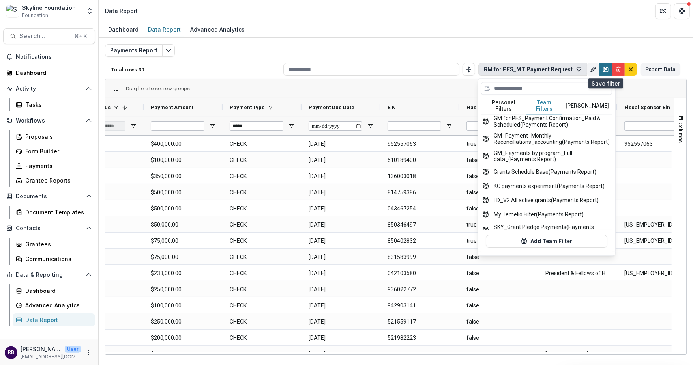
click at [605, 68] on icon "Save" at bounding box center [605, 69] width 6 height 6
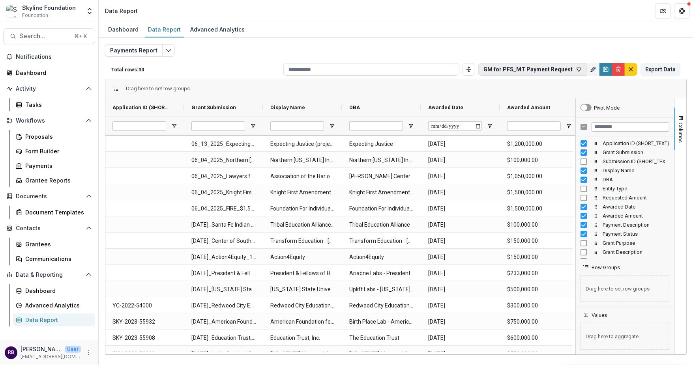
click at [580, 68] on icon "button" at bounding box center [579, 70] width 4 height 4
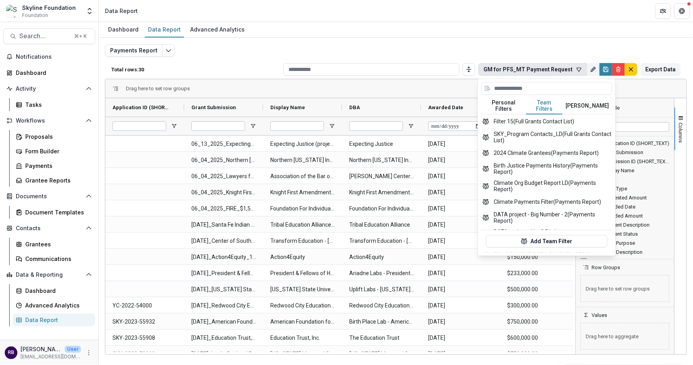
click at [547, 104] on button "Team Filters" at bounding box center [544, 106] width 36 height 17
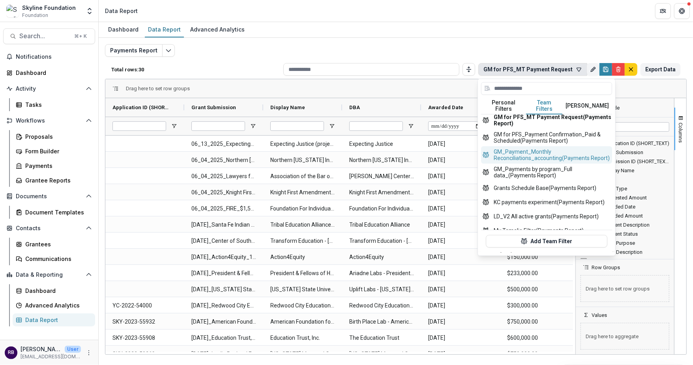
scroll to position [144, 0]
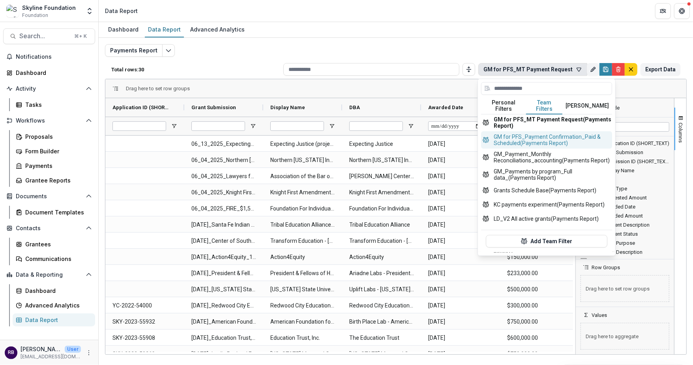
click at [544, 134] on button "GM for PFS_Payment Confirmation_Paid & Scheduled (Payments Report)" at bounding box center [546, 139] width 131 height 17
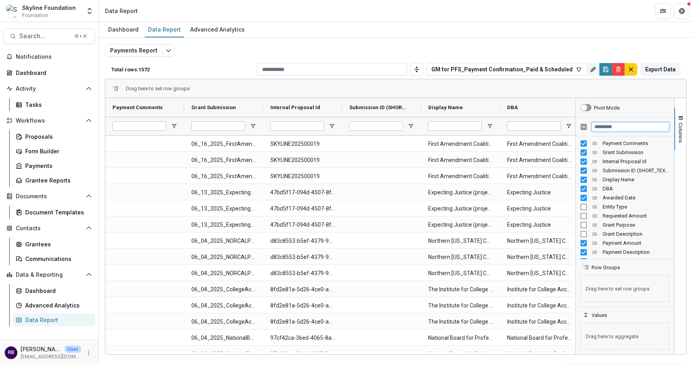
click at [606, 129] on input "Filter Columns Input" at bounding box center [630, 126] width 78 height 9
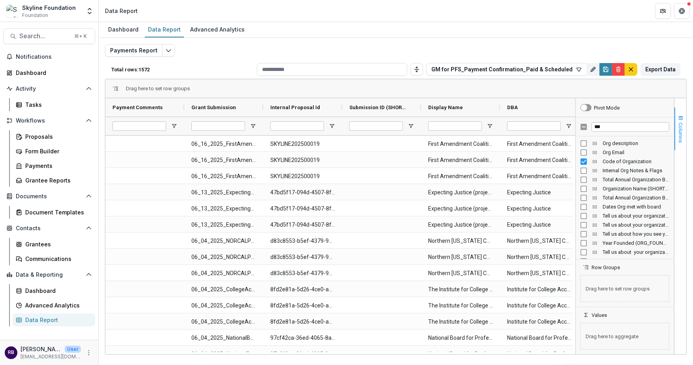
click at [683, 132] on span "Columns" at bounding box center [681, 133] width 6 height 20
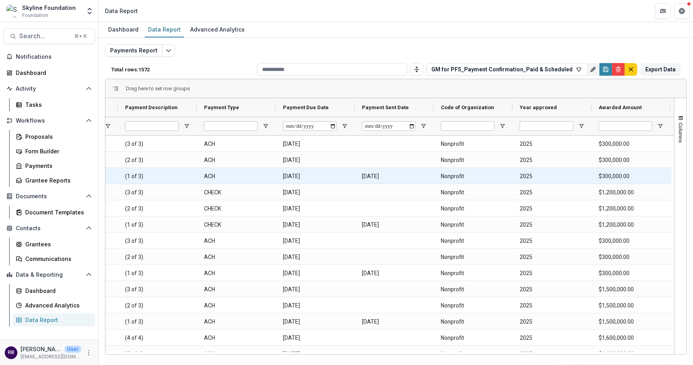
scroll to position [0, 714]
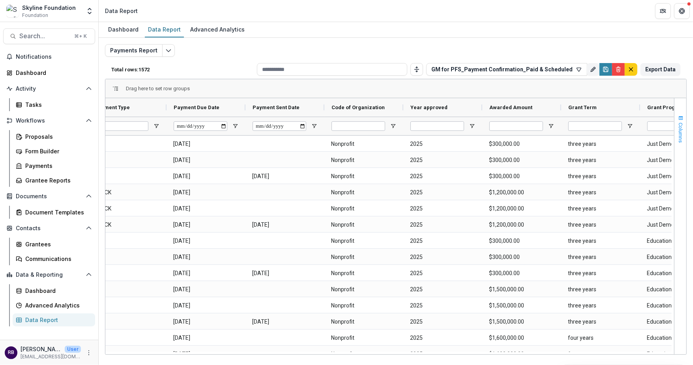
click at [680, 132] on span "Columns" at bounding box center [681, 133] width 6 height 20
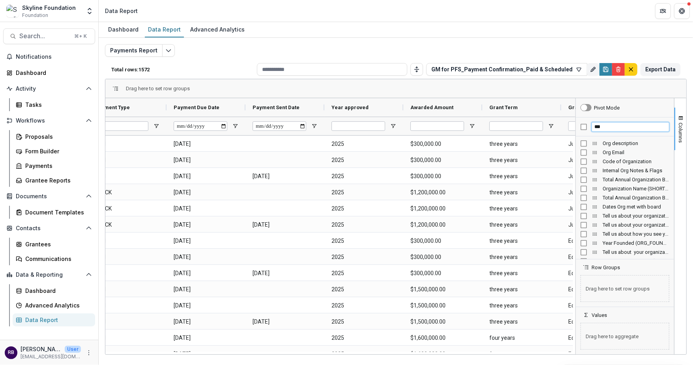
click at [608, 128] on input "***" at bounding box center [630, 126] width 78 height 9
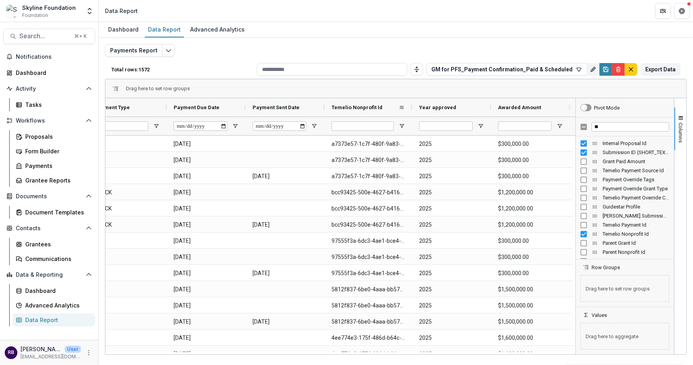
drag, startPoint x: 402, startPoint y: 109, endPoint x: 411, endPoint y: 104, distance: 10.1
click at [411, 104] on div at bounding box center [411, 107] width 3 height 19
drag, startPoint x: 402, startPoint y: 107, endPoint x: 348, endPoint y: 107, distance: 54.4
click at [685, 136] on button "Columns" at bounding box center [680, 129] width 12 height 43
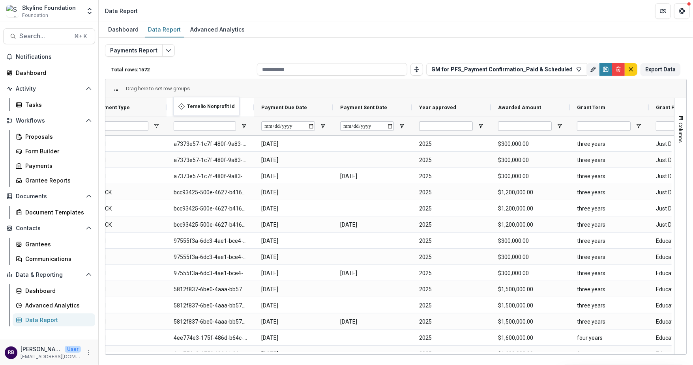
drag, startPoint x: 402, startPoint y: 107, endPoint x: 177, endPoint y: 102, distance: 224.5
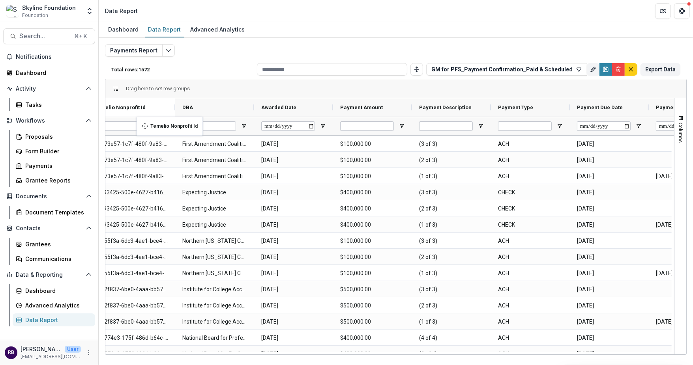
drag, startPoint x: 561, startPoint y: 106, endPoint x: 140, endPoint y: 122, distance: 421.2
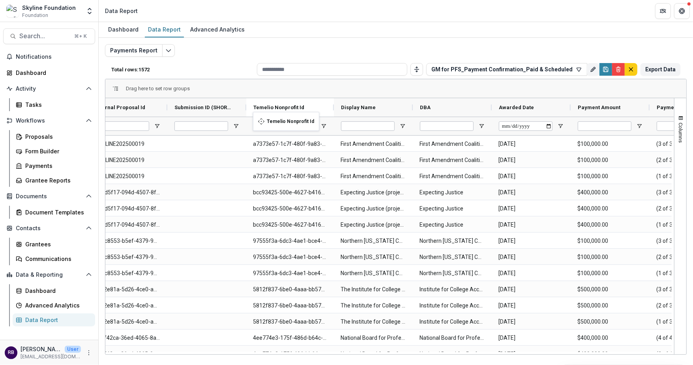
drag, startPoint x: 400, startPoint y: 107, endPoint x: 257, endPoint y: 117, distance: 143.9
click at [679, 126] on span "Columns" at bounding box center [681, 133] width 6 height 20
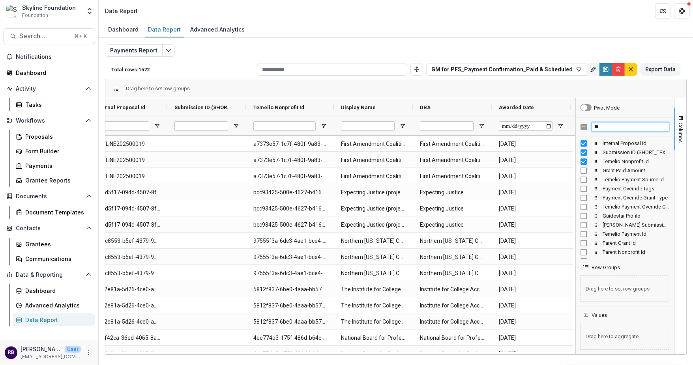
click at [626, 123] on input "**" at bounding box center [630, 126] width 78 height 9
type input "*"
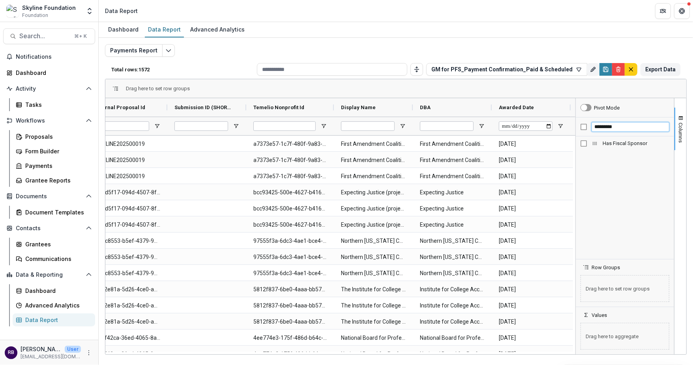
type input "*********"
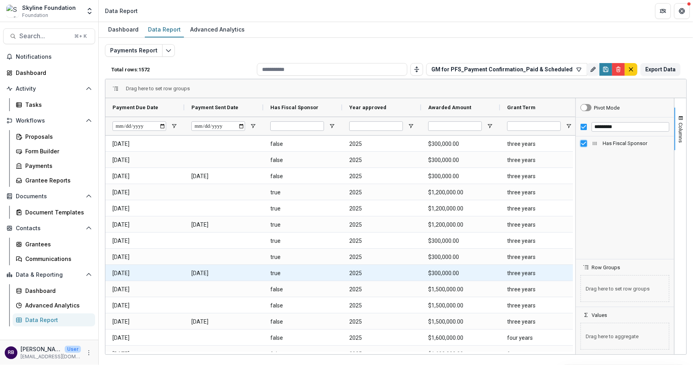
scroll to position [0, 936]
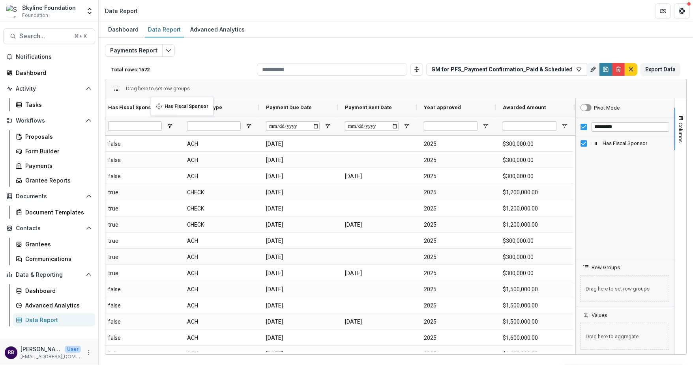
drag, startPoint x: 407, startPoint y: 108, endPoint x: 156, endPoint y: 103, distance: 251.7
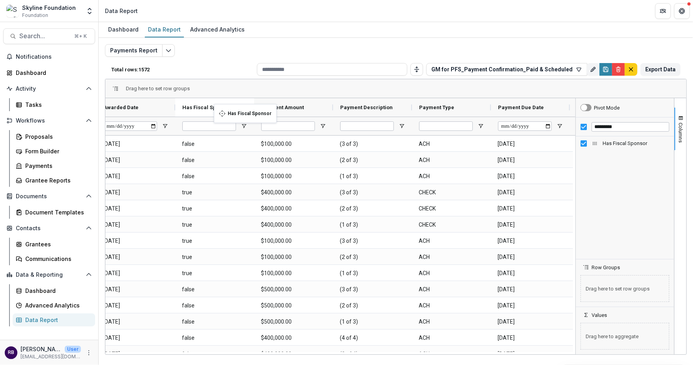
drag, startPoint x: 402, startPoint y: 107, endPoint x: 218, endPoint y: 109, distance: 184.6
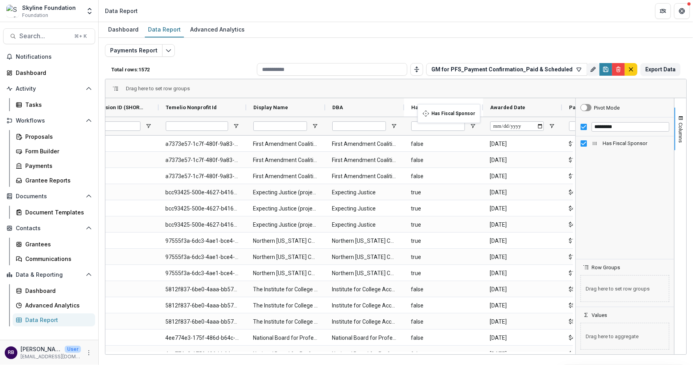
drag, startPoint x: 552, startPoint y: 106, endPoint x: 421, endPoint y: 108, distance: 130.6
click at [620, 125] on input "*********" at bounding box center [630, 126] width 78 height 9
click at [619, 123] on input "***" at bounding box center [630, 126] width 78 height 9
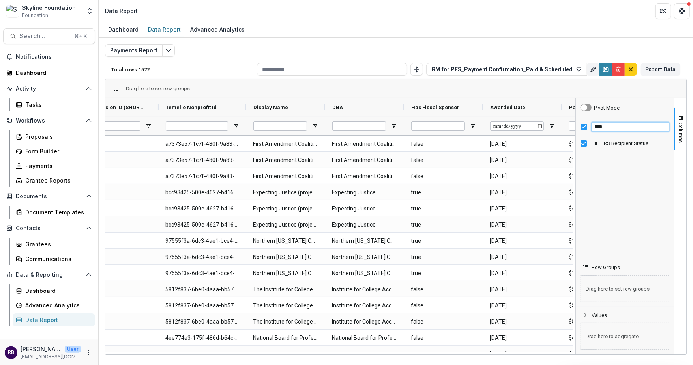
click at [619, 123] on input "***" at bounding box center [630, 126] width 78 height 9
type input "*********"
click at [628, 129] on input "*********" at bounding box center [630, 126] width 78 height 9
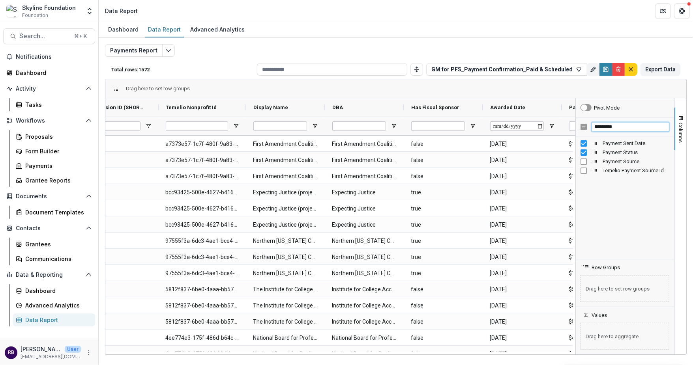
click at [628, 129] on input "*********" at bounding box center [630, 126] width 78 height 9
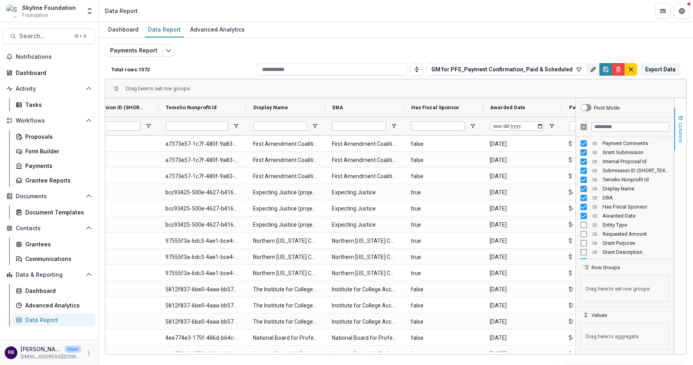
click at [680, 138] on span "Columns" at bounding box center [681, 133] width 6 height 20
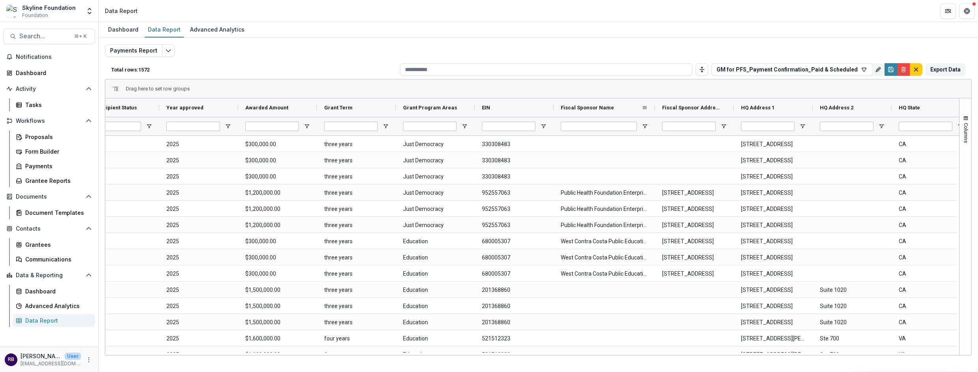
drag, startPoint x: 631, startPoint y: 108, endPoint x: 651, endPoint y: 105, distance: 20.8
click at [654, 105] on div at bounding box center [655, 107] width 3 height 19
drag, startPoint x: 732, startPoint y: 107, endPoint x: 736, endPoint y: 104, distance: 5.1
click at [692, 104] on div at bounding box center [736, 107] width 3 height 19
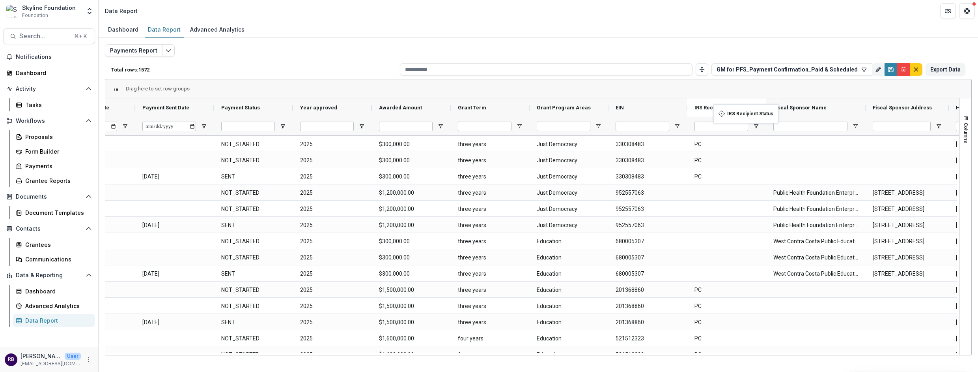
drag, startPoint x: 361, startPoint y: 108, endPoint x: 719, endPoint y: 108, distance: 357.8
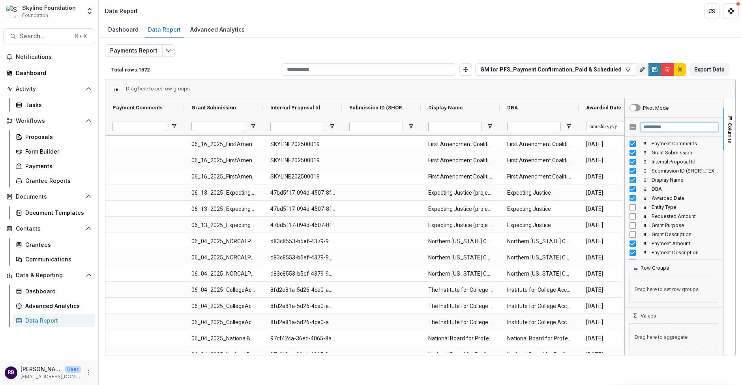
click at [666, 126] on input "Filter Columns Input" at bounding box center [679, 126] width 78 height 9
type input "**"
click at [692, 137] on span "Columns" at bounding box center [730, 133] width 6 height 20
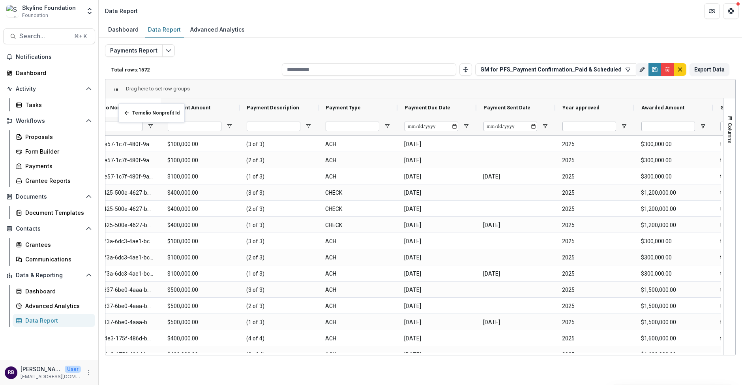
drag, startPoint x: 546, startPoint y: 108, endPoint x: 122, endPoint y: 108, distance: 423.2
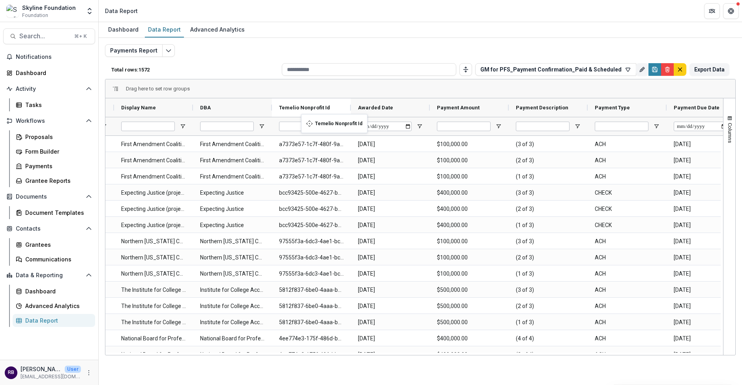
drag, startPoint x: 420, startPoint y: 106, endPoint x: 305, endPoint y: 118, distance: 115.7
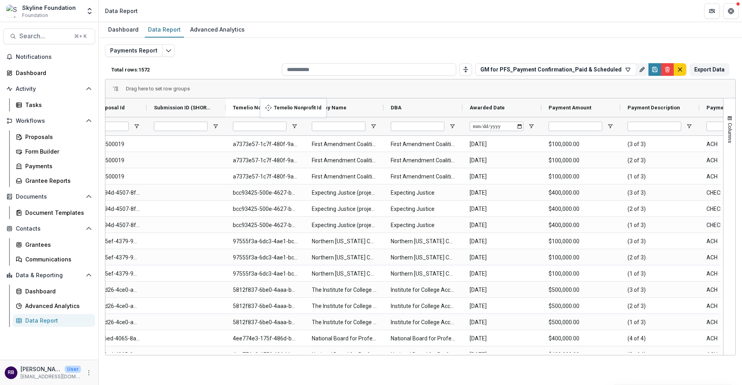
drag, startPoint x: 454, startPoint y: 108, endPoint x: 264, endPoint y: 103, distance: 189.8
click at [655, 67] on icon "Save" at bounding box center [654, 69] width 5 height 5
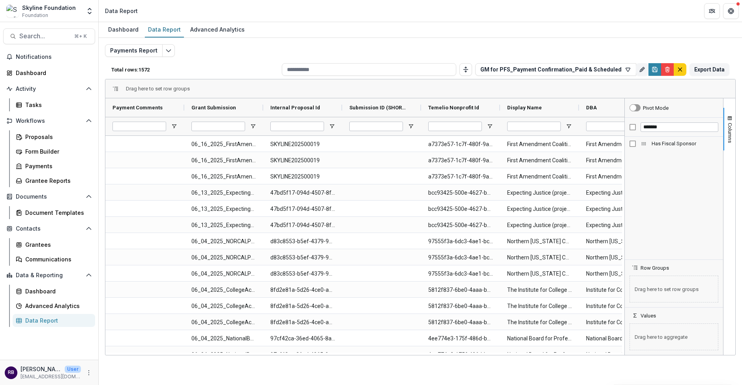
click at [634, 146] on div "Has Fiscal Sponsor" at bounding box center [673, 143] width 89 height 9
click at [655, 126] on input "*******" at bounding box center [679, 126] width 78 height 9
click at [666, 129] on input "**********" at bounding box center [679, 126] width 78 height 9
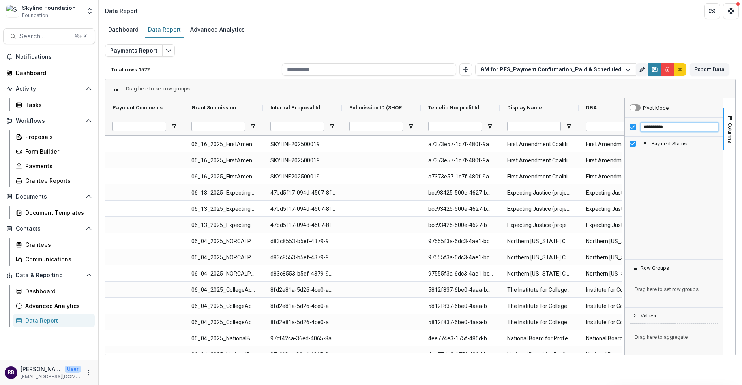
click at [666, 129] on input "**********" at bounding box center [679, 126] width 78 height 9
type input "*****"
click at [692, 136] on span "Columns" at bounding box center [730, 133] width 6 height 20
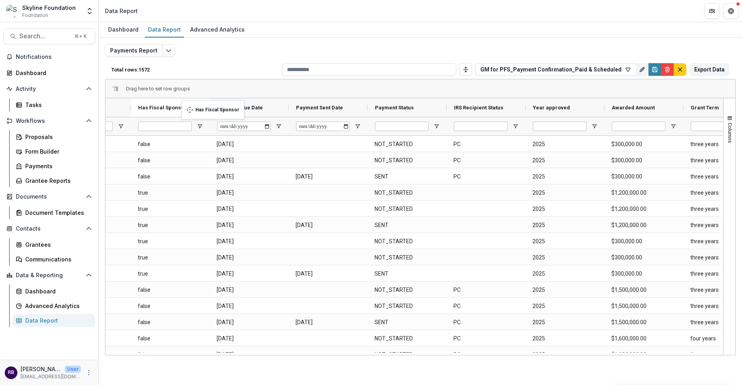
drag, startPoint x: 435, startPoint y: 108, endPoint x: 186, endPoint y: 106, distance: 249.7
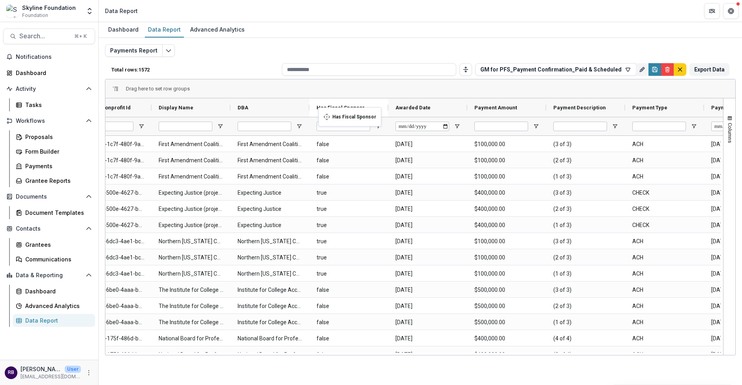
drag, startPoint x: 691, startPoint y: 106, endPoint x: 322, endPoint y: 112, distance: 368.9
drag, startPoint x: 330, startPoint y: 354, endPoint x: 385, endPoint y: 365, distance: 55.9
click at [385, 365] on div "Dashboard Data Report Advanced Analytics Payments Report Total rows: 1572 GM fo…" at bounding box center [420, 203] width 643 height 363
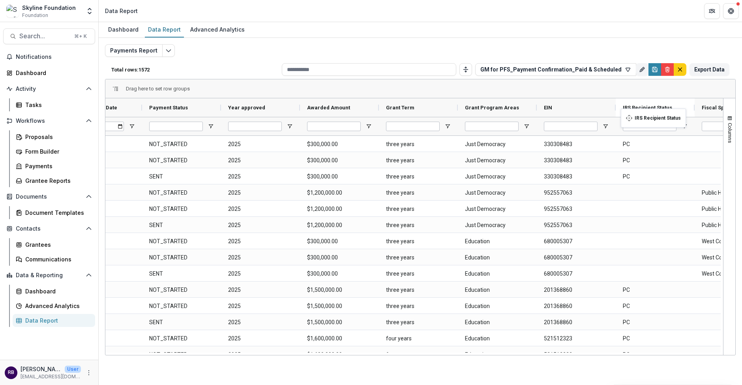
drag, startPoint x: 288, startPoint y: 107, endPoint x: 624, endPoint y: 114, distance: 336.2
click at [656, 70] on icon "Save" at bounding box center [654, 69] width 5 height 5
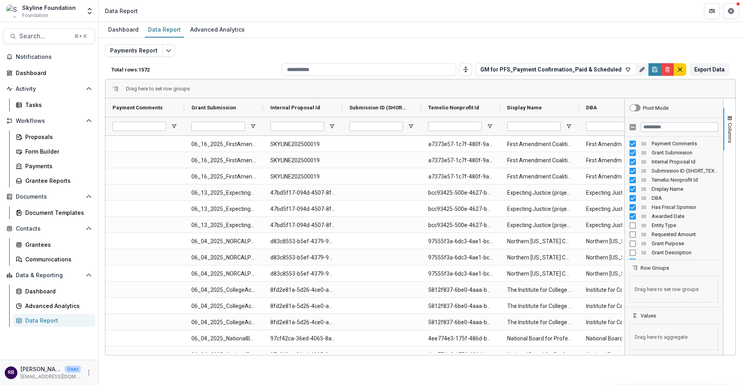
click at [514, 58] on div "Payments Report Total rows: 1572 GM for PFS_Payment Confirmation_Paid & Schedul…" at bounding box center [420, 190] width 630 height 292
click at [692, 69] on button "Export Data" at bounding box center [709, 69] width 40 height 13
click at [562, 38] on div "Payments Report Total rows: 1572 GM for PFS_Payment Confirmation_Paid & Schedul…" at bounding box center [420, 187] width 643 height 298
click at [692, 123] on span "Columns" at bounding box center [730, 133] width 6 height 20
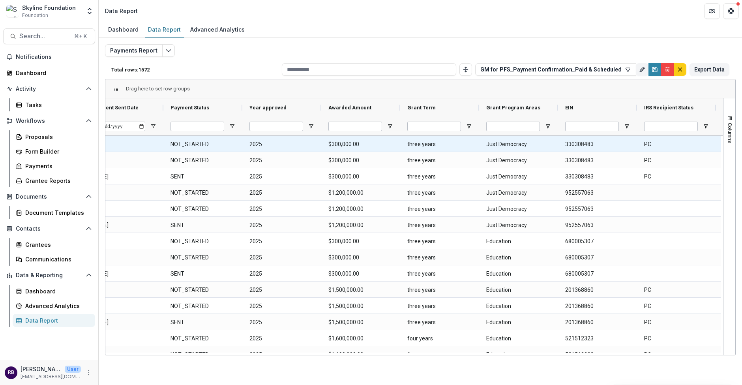
scroll to position [0, 1210]
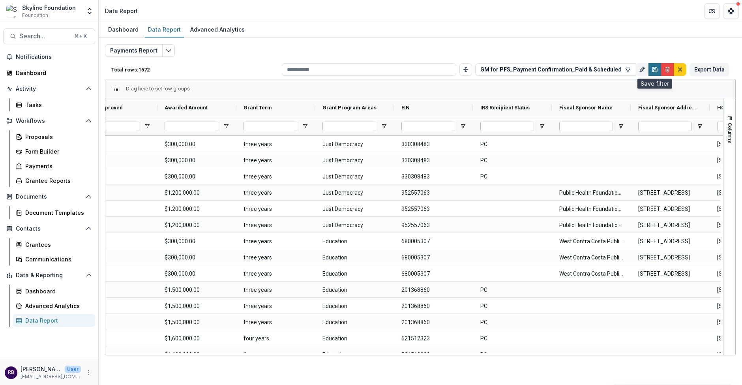
click at [654, 71] on icon "Save" at bounding box center [654, 69] width 6 height 6
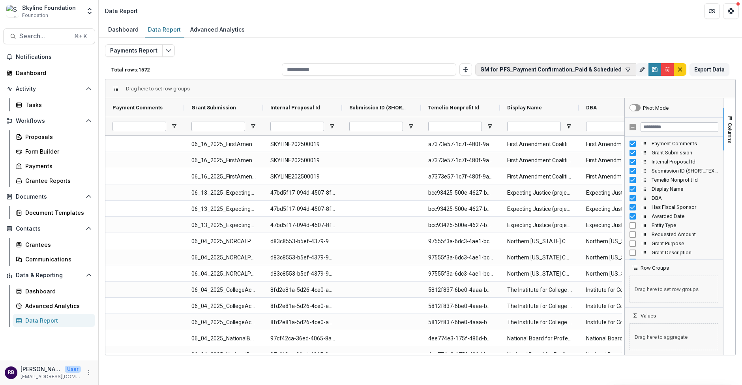
click at [628, 68] on icon "button" at bounding box center [628, 70] width 4 height 4
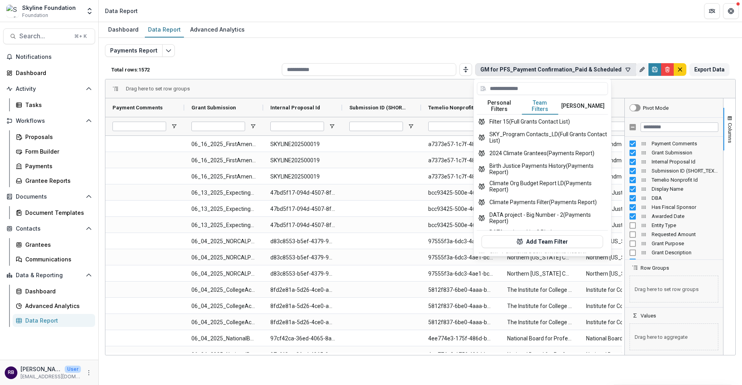
click at [553, 105] on button "Team Filters" at bounding box center [540, 106] width 36 height 17
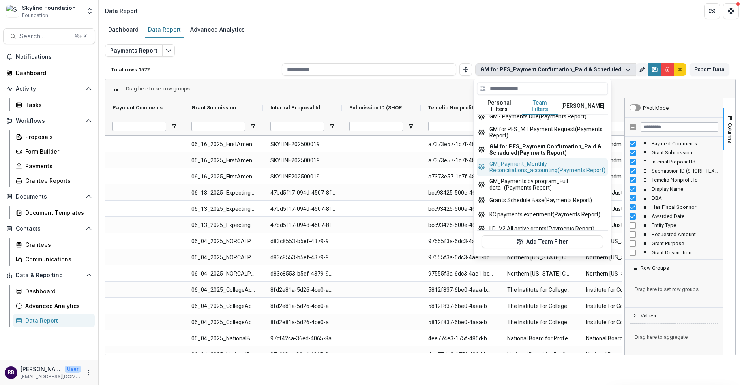
scroll to position [132, 0]
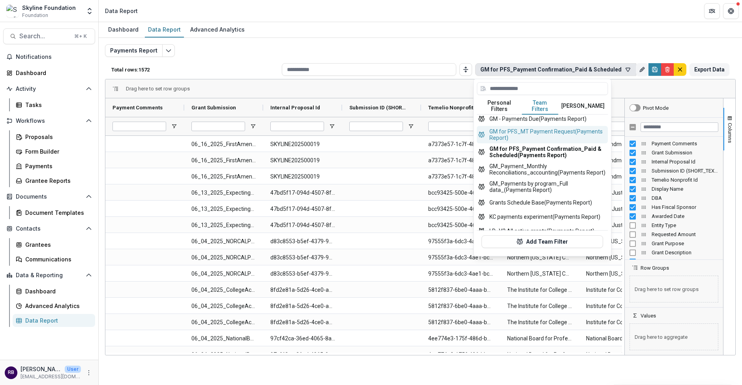
click at [560, 129] on button "GM for PFS_MT Payment Request (Payments Report)" at bounding box center [542, 134] width 131 height 17
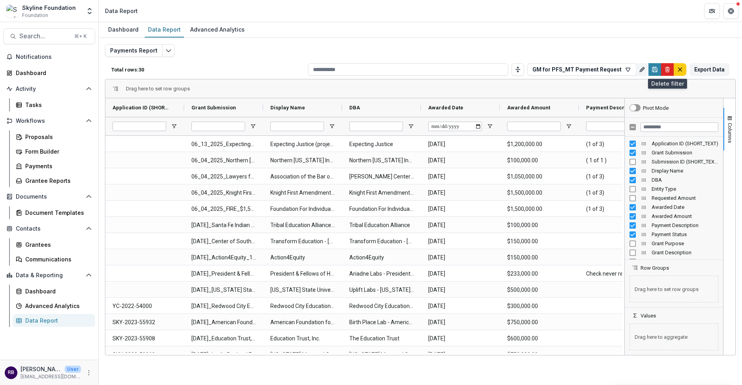
click at [665, 68] on line "Delete" at bounding box center [667, 68] width 4 height 0
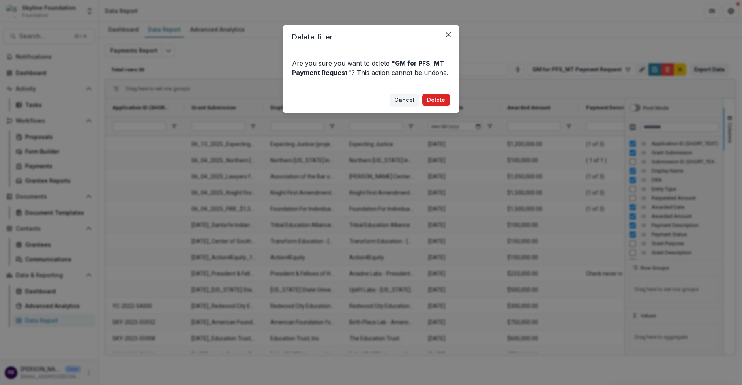
click at [437, 104] on button "Delete" at bounding box center [436, 99] width 28 height 13
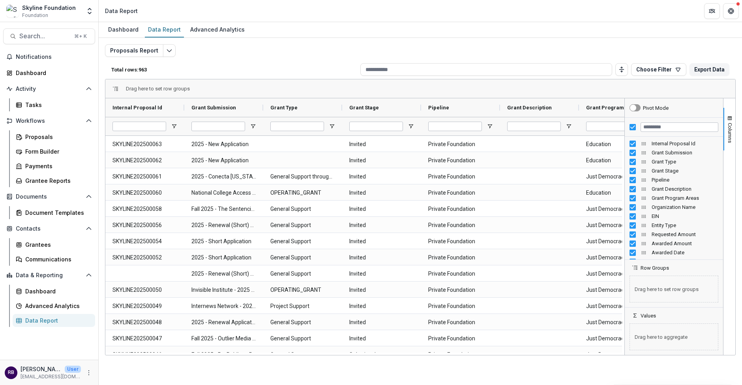
click at [599, 48] on div "Proposals Report Total rows: 963 Choose Filter Personal Filters Team Filters Te…" at bounding box center [420, 190] width 630 height 292
click at [676, 73] on button "Choose Filter" at bounding box center [658, 69] width 55 height 13
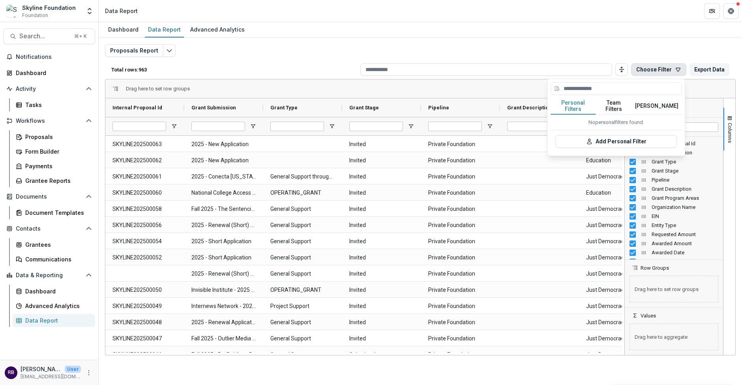
click at [621, 103] on button "Team Filters" at bounding box center [613, 106] width 36 height 17
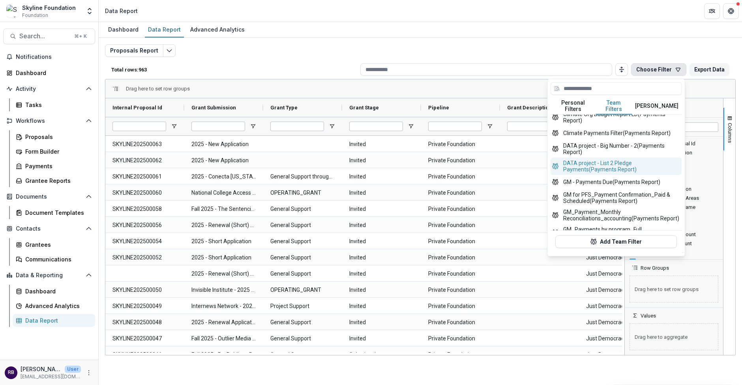
scroll to position [73, 0]
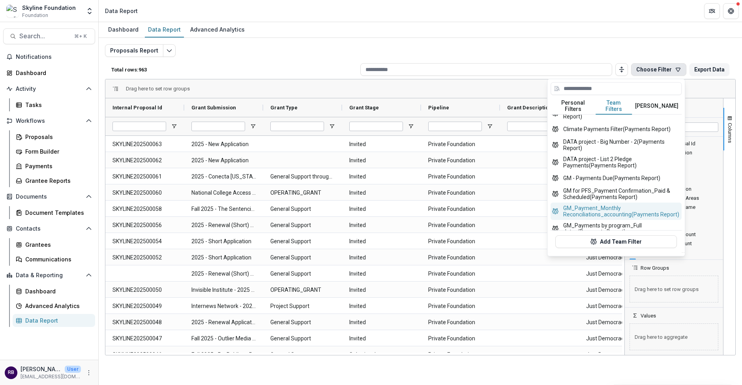
click at [626, 213] on button "GM_Payment_Monthly Reconciliations_accounting (Payments Report)" at bounding box center [615, 210] width 131 height 17
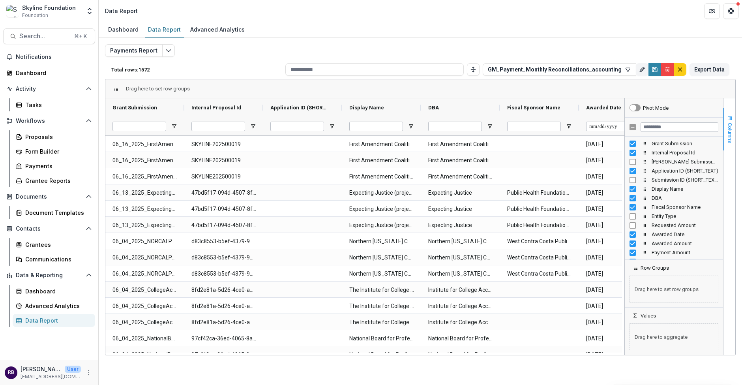
click at [692, 139] on button "Columns" at bounding box center [729, 129] width 12 height 43
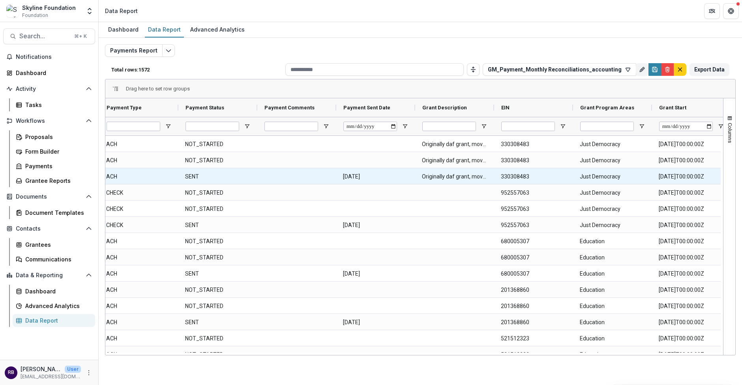
scroll to position [0, 974]
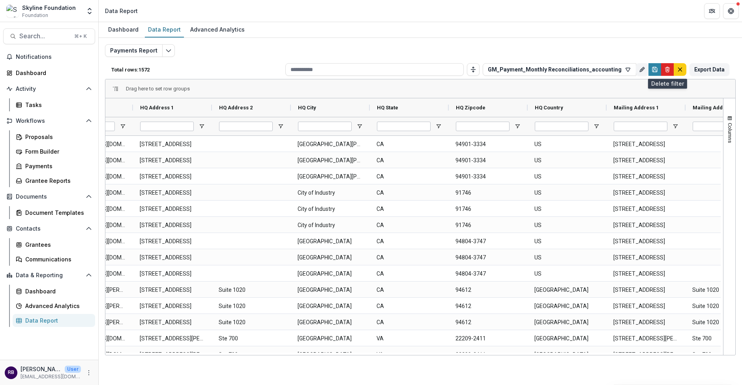
click at [667, 70] on line "Delete" at bounding box center [666, 69] width 1 height 1
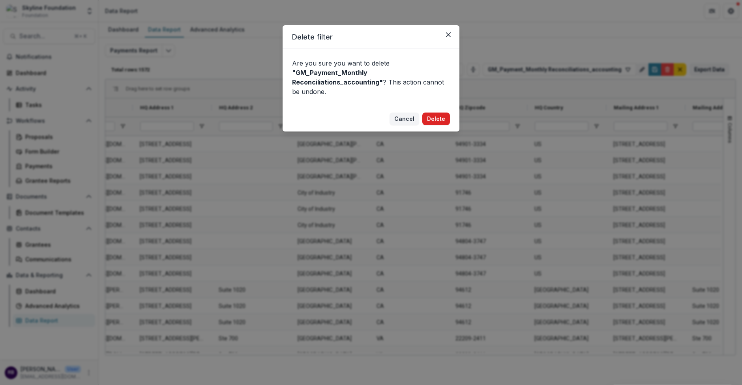
click at [443, 118] on button "Delete" at bounding box center [436, 118] width 28 height 13
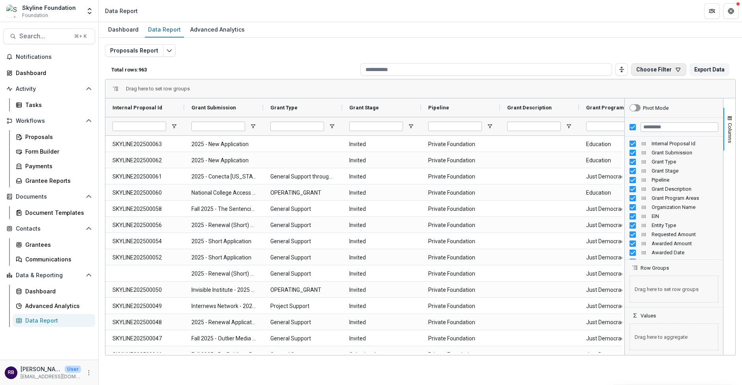
click at [675, 74] on button "Choose Filter" at bounding box center [658, 69] width 55 height 13
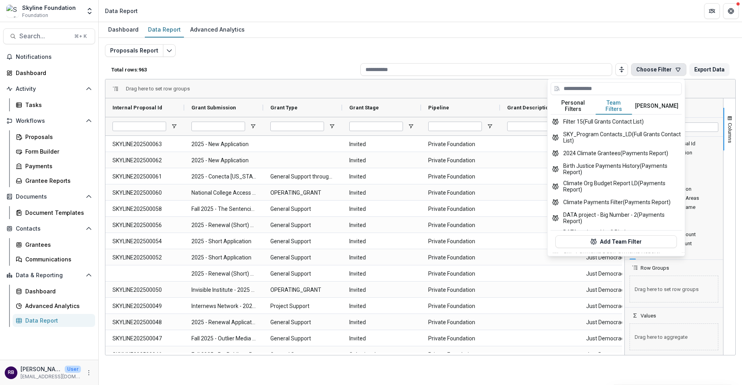
click at [618, 103] on button "Team Filters" at bounding box center [613, 106] width 36 height 17
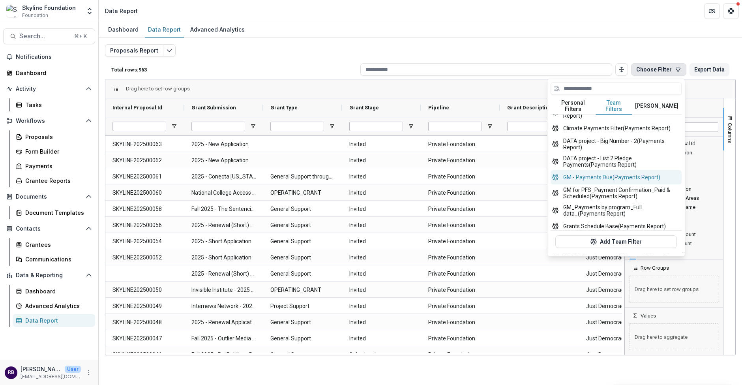
click at [637, 177] on button "GM - Payments Due (Payments Report)" at bounding box center [615, 177] width 131 height 14
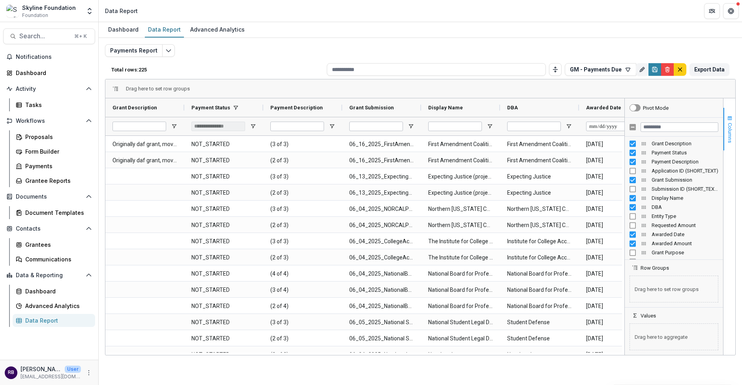
click at [692, 144] on button "Columns" at bounding box center [729, 129] width 12 height 43
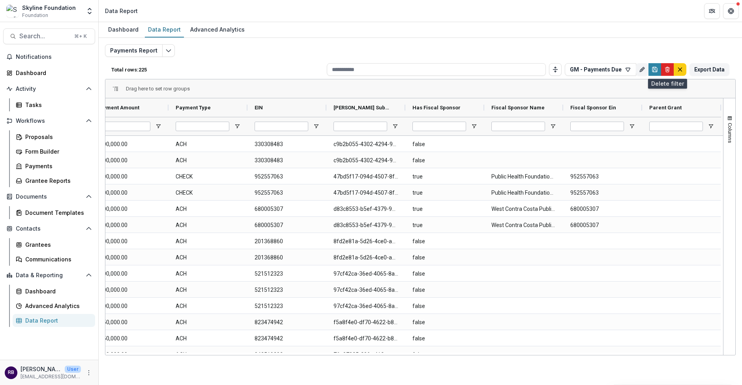
click at [665, 68] on line "Delete" at bounding box center [667, 68] width 4 height 0
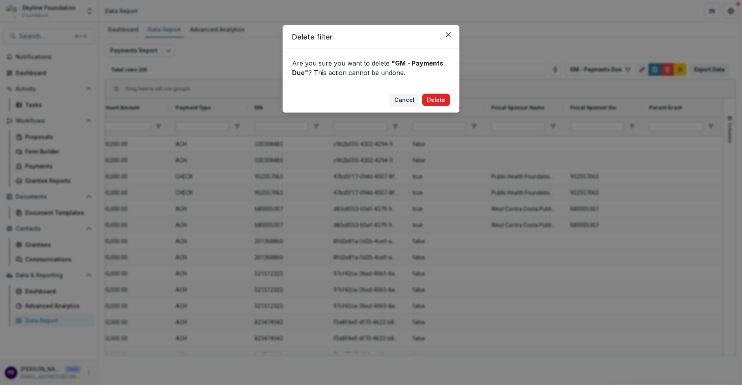
click at [441, 102] on button "Delete" at bounding box center [436, 99] width 28 height 13
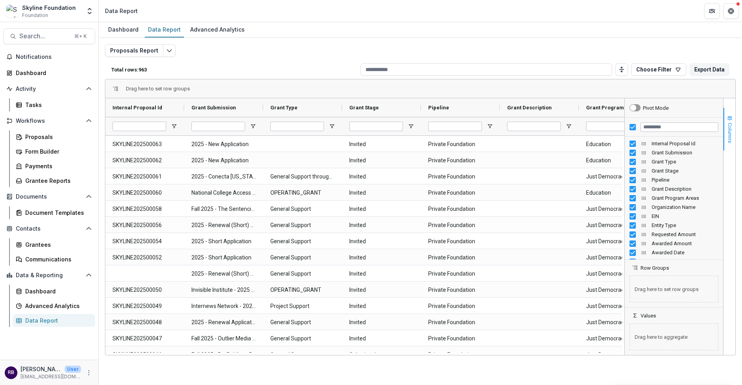
click at [692, 136] on span "Columns" at bounding box center [730, 133] width 6 height 20
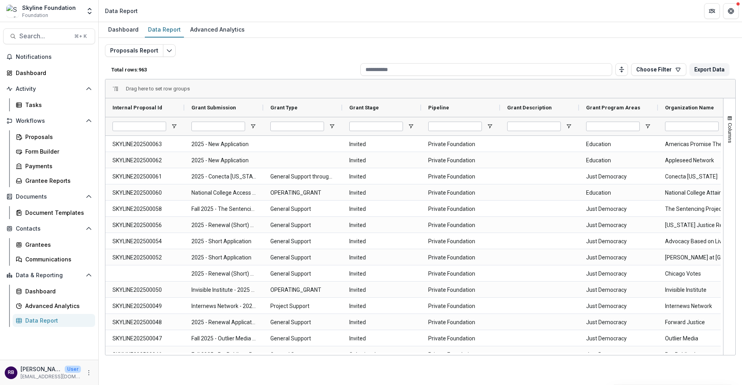
click at [486, 50] on div "Proposals Report Total rows: 963 Choose Filter Personal Filters Team Filters Te…" at bounding box center [420, 190] width 630 height 292
